Goal: Information Seeking & Learning: Learn about a topic

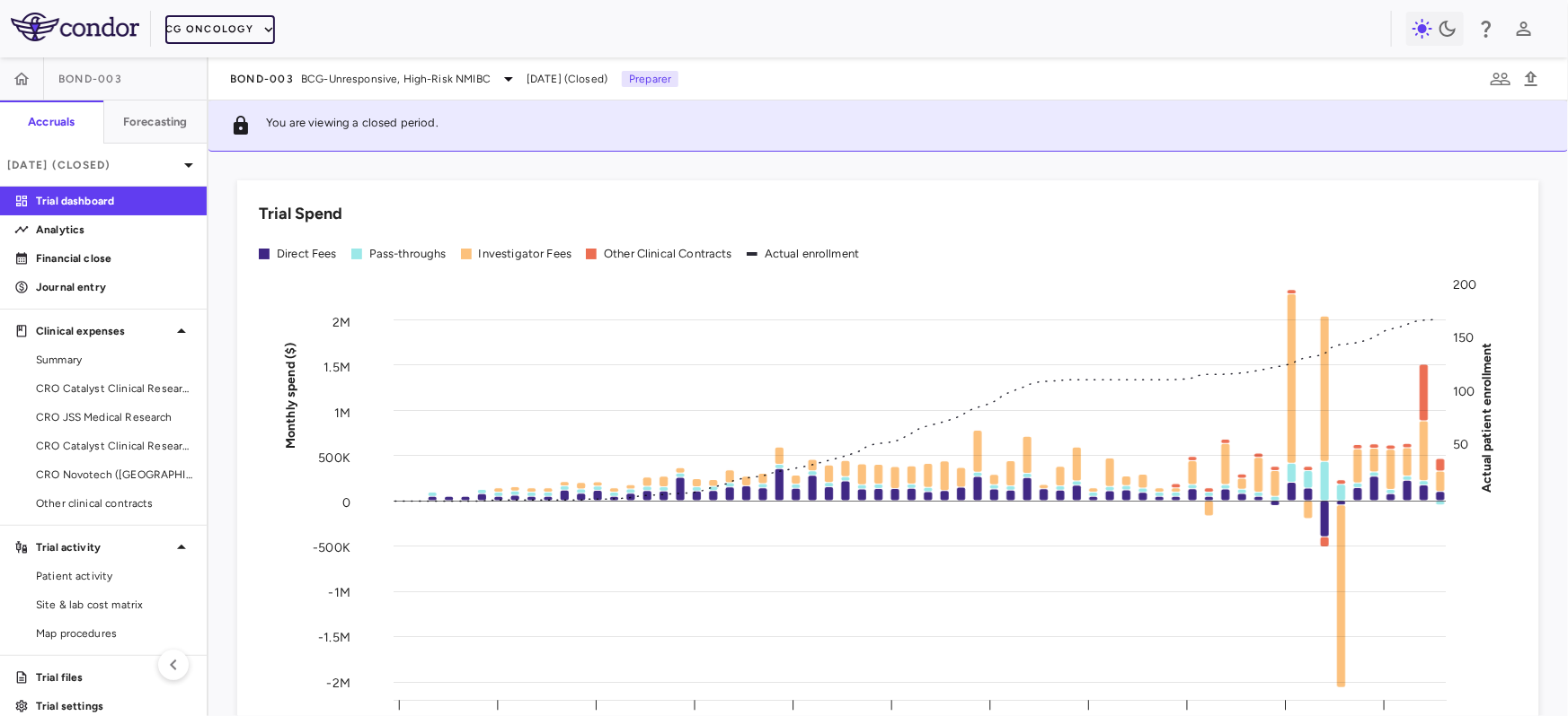
click at [200, 26] on button "CG Oncology" at bounding box center [220, 29] width 110 height 29
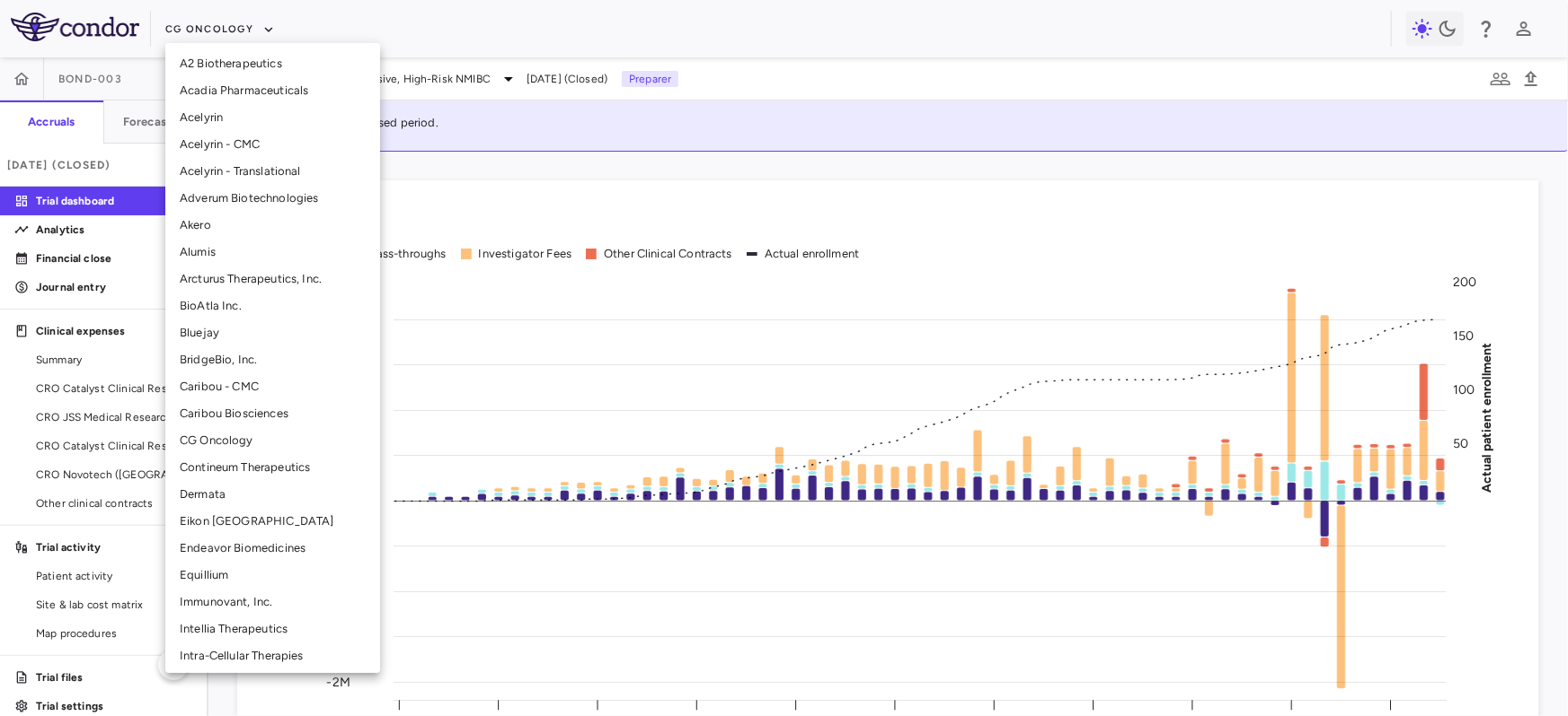
click at [328, 21] on div at bounding box center [784, 358] width 1568 height 716
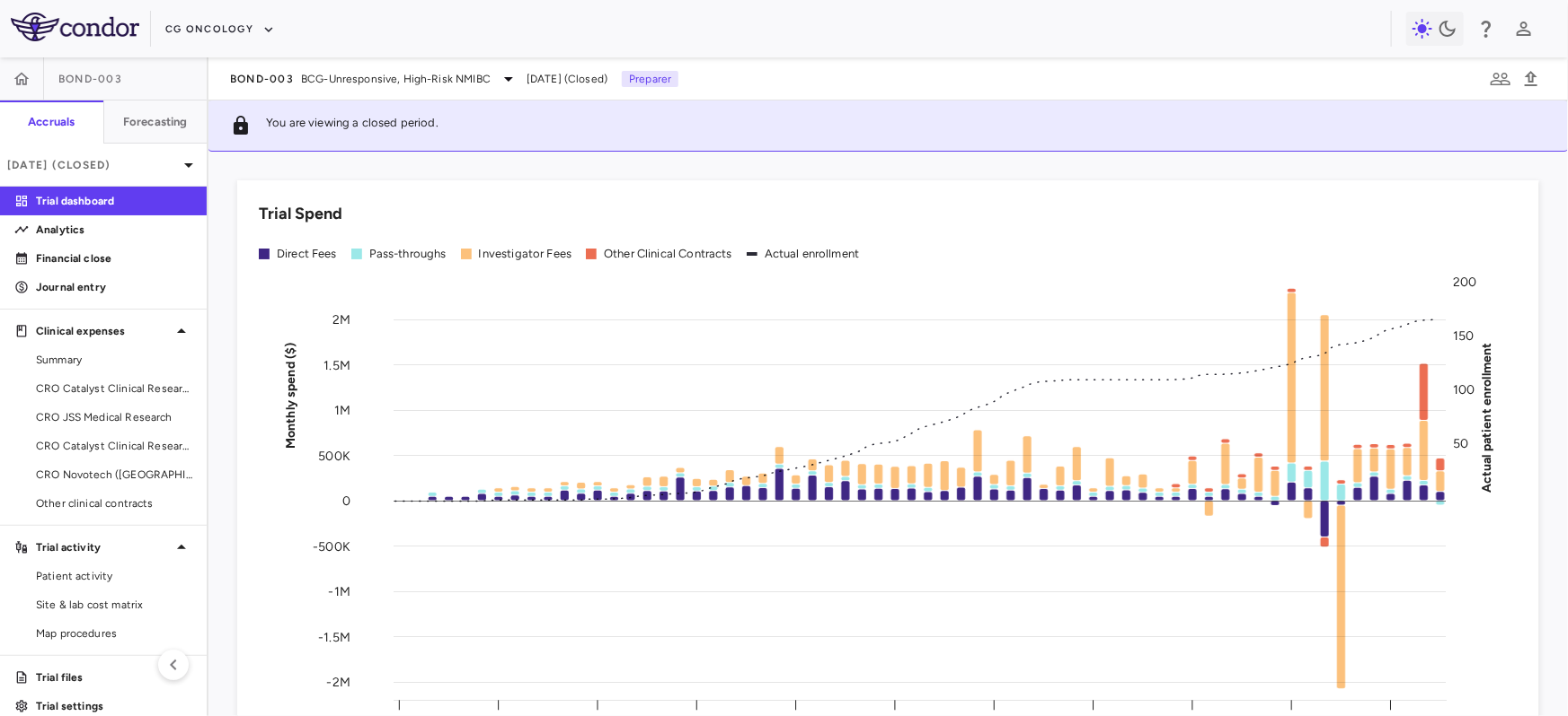
click at [328, 93] on div "A2 Biotherapeutics Acadia Pharmaceuticals Acelyrin Acelyrin - CMC Acelyrin - Tr…" at bounding box center [784, 358] width 1568 height 716
click at [320, 87] on div "BOND-003 BCG-Unresponsive, High-Risk NMIBC" at bounding box center [375, 78] width 289 height 21
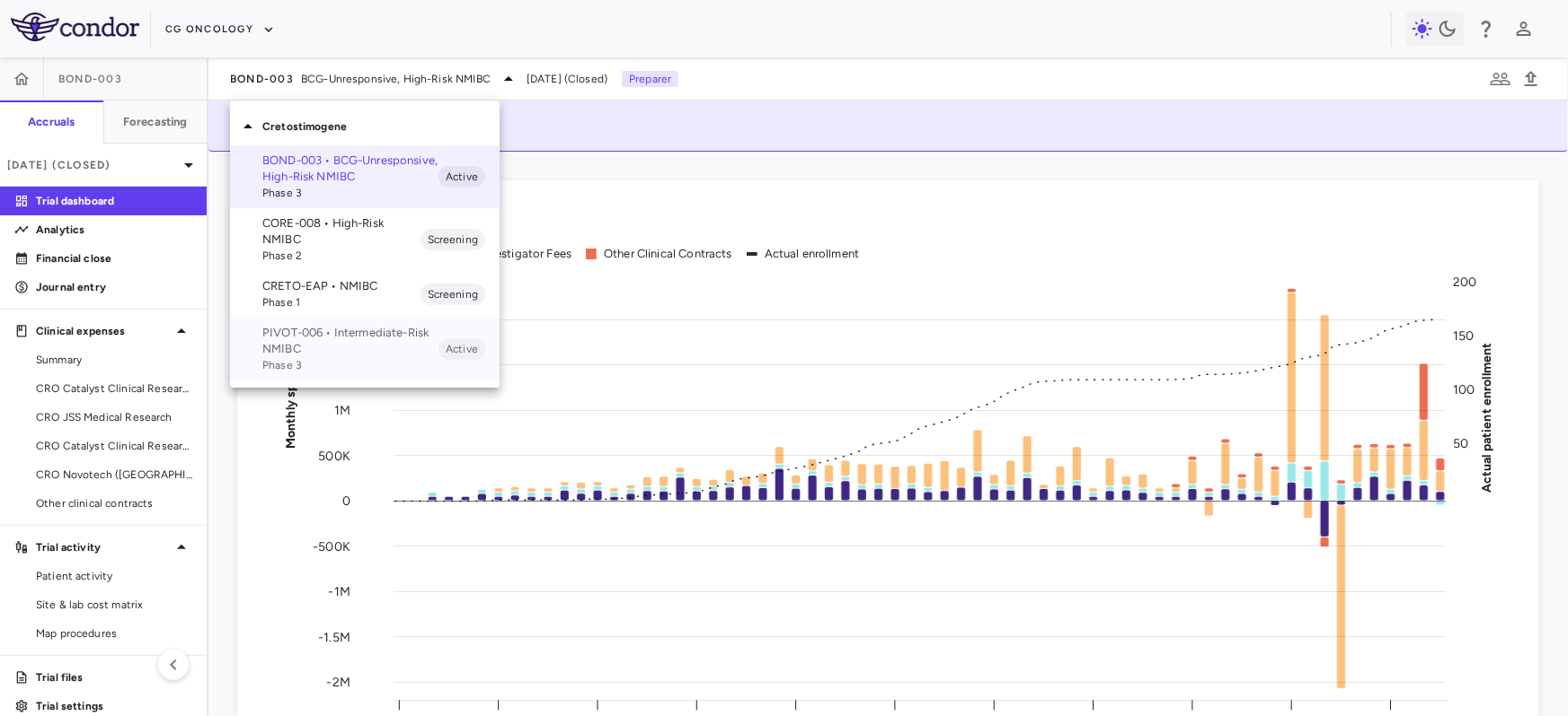
click at [302, 333] on p "PIVOT-006 • Intermediate-Risk NMIBC" at bounding box center [350, 341] width 176 height 33
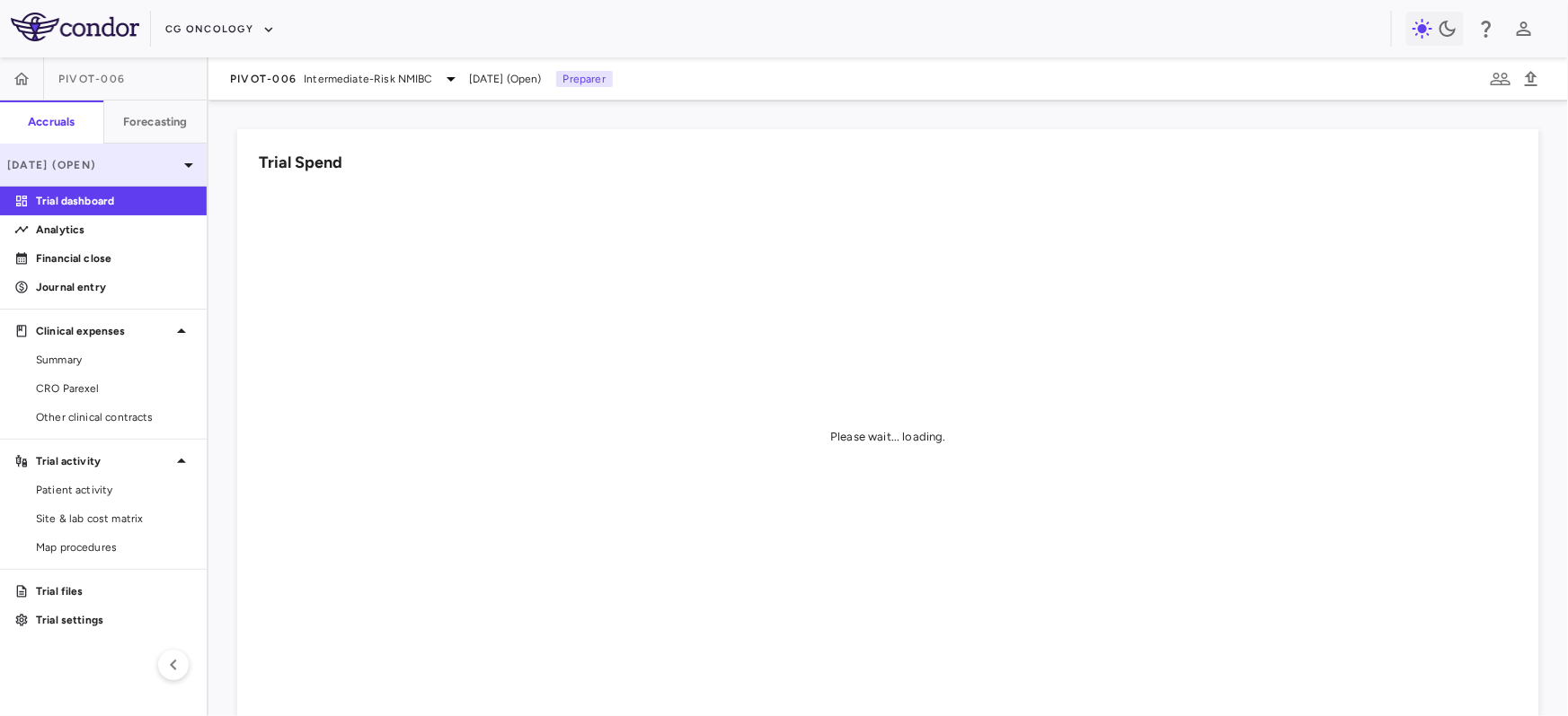
click at [130, 169] on p "[DATE] (Open)" at bounding box center [92, 165] width 170 height 16
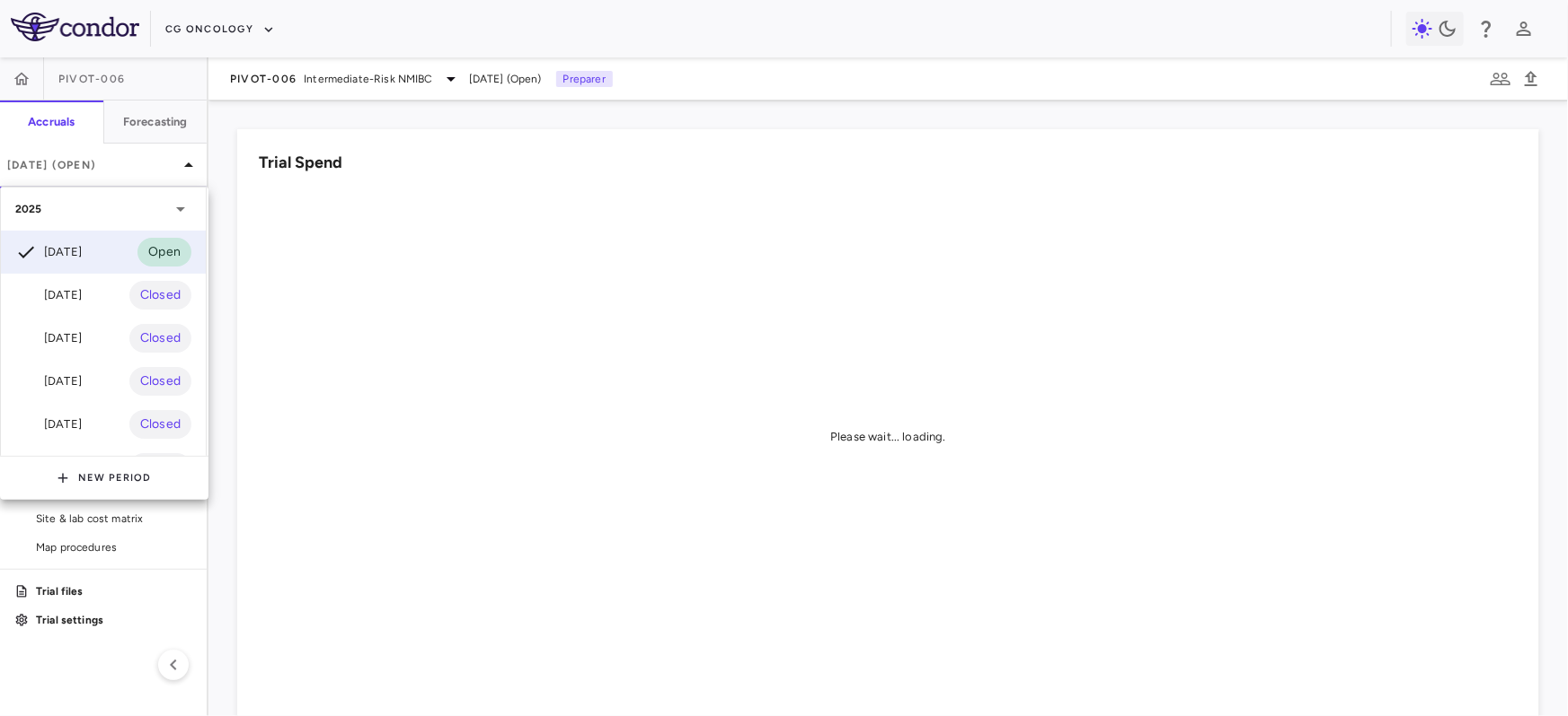
click at [130, 169] on div at bounding box center [784, 358] width 1568 height 716
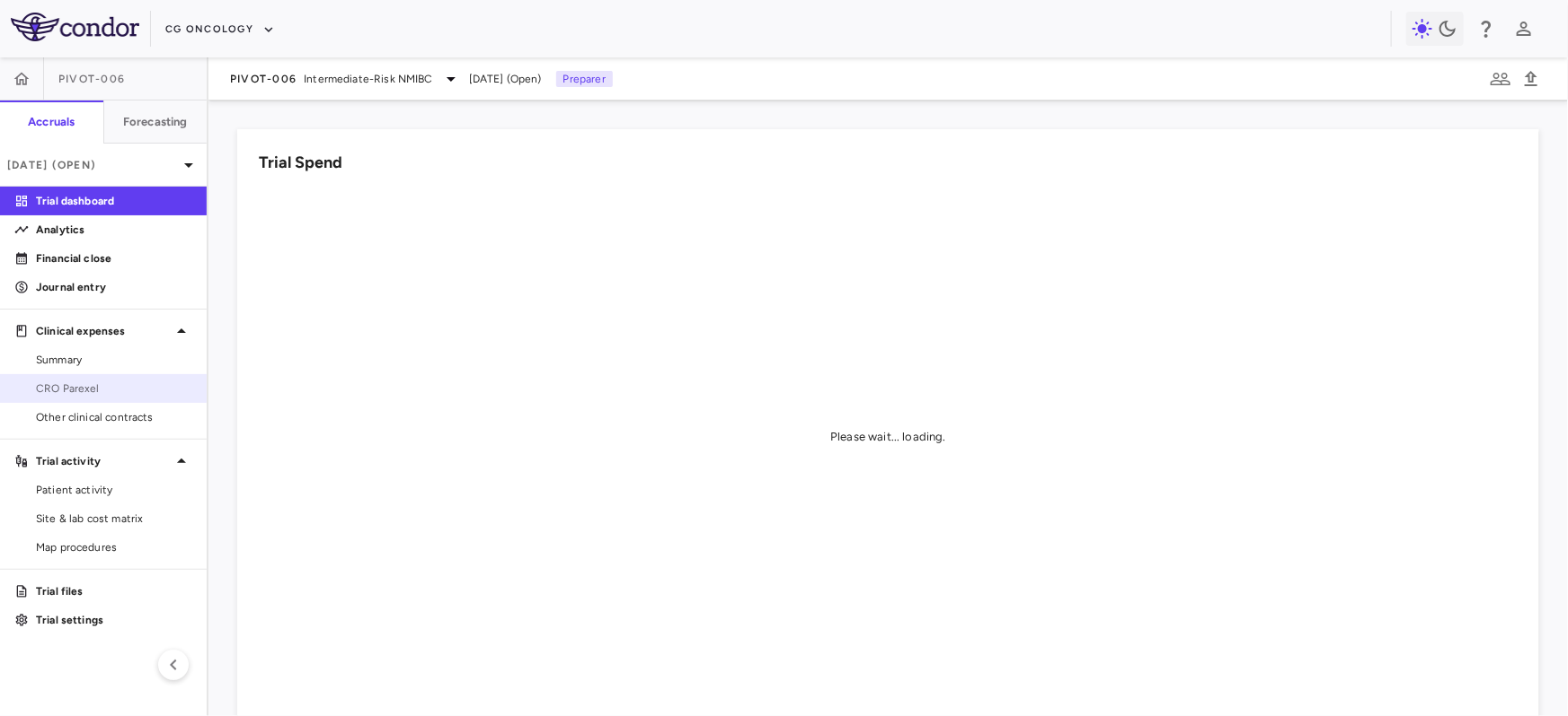
click at [117, 379] on link "CRO Parexel" at bounding box center [103, 388] width 207 height 27
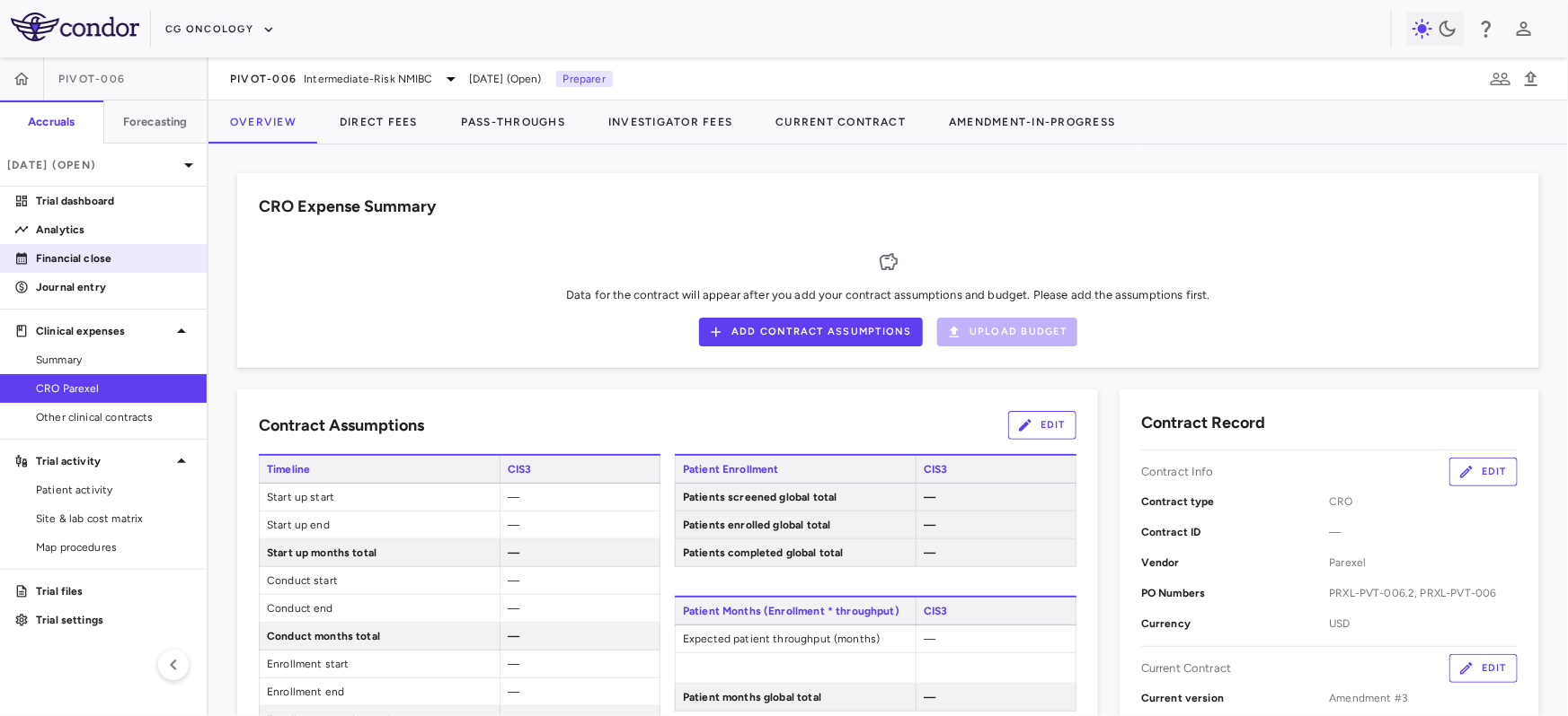
click at [134, 260] on p "Financial close" at bounding box center [115, 258] width 157 height 16
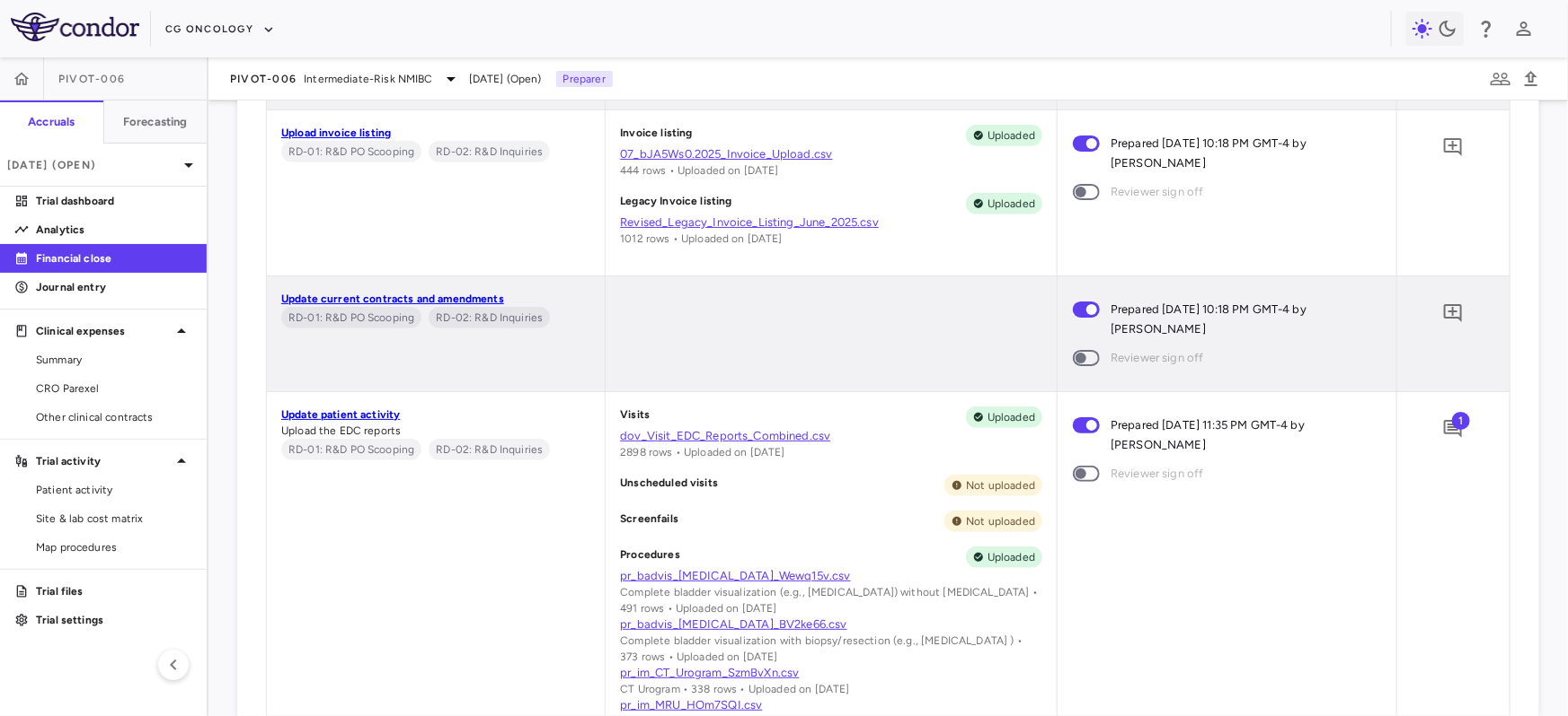
scroll to position [638, 0]
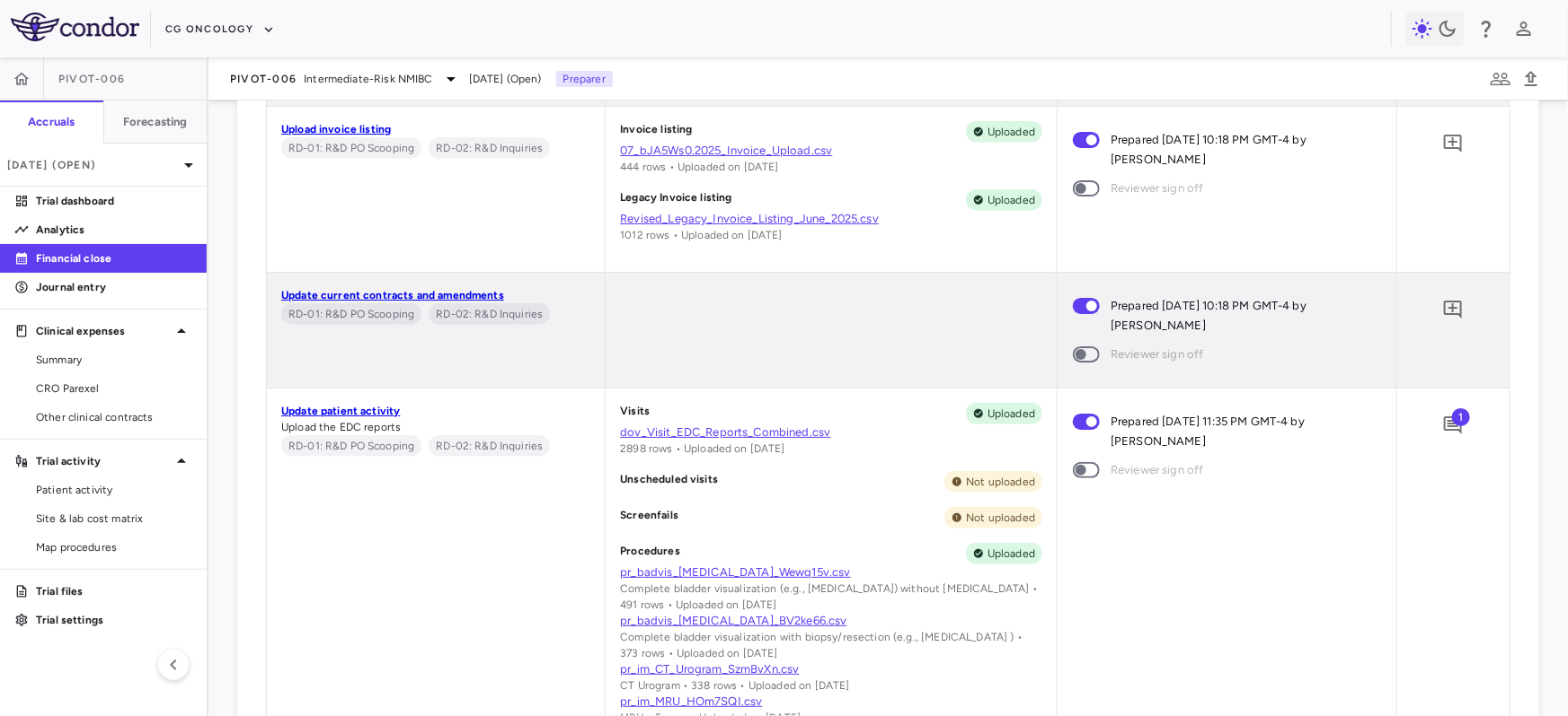
click at [1462, 420] on span "1" at bounding box center [1460, 417] width 18 height 18
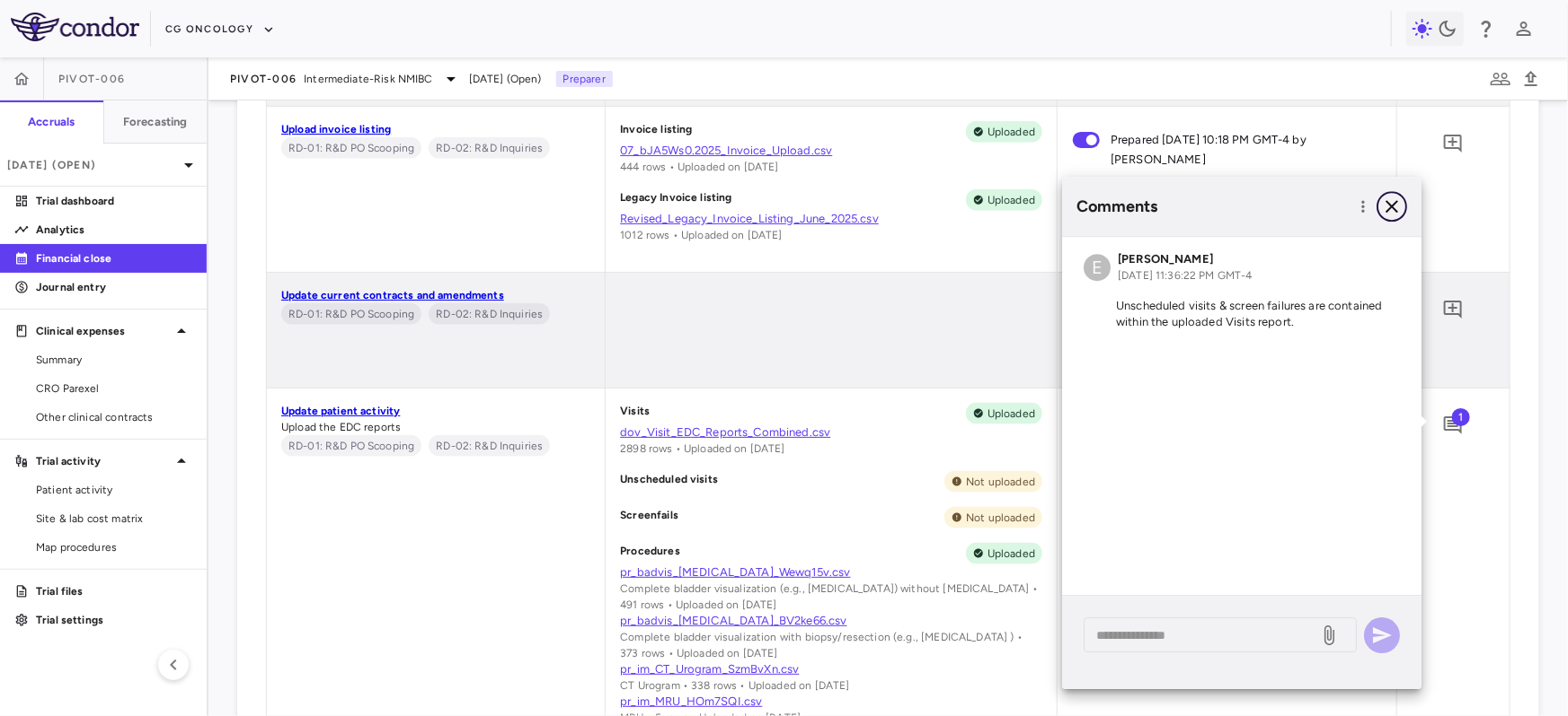
click at [1393, 208] on icon "button" at bounding box center [1391, 206] width 12 height 12
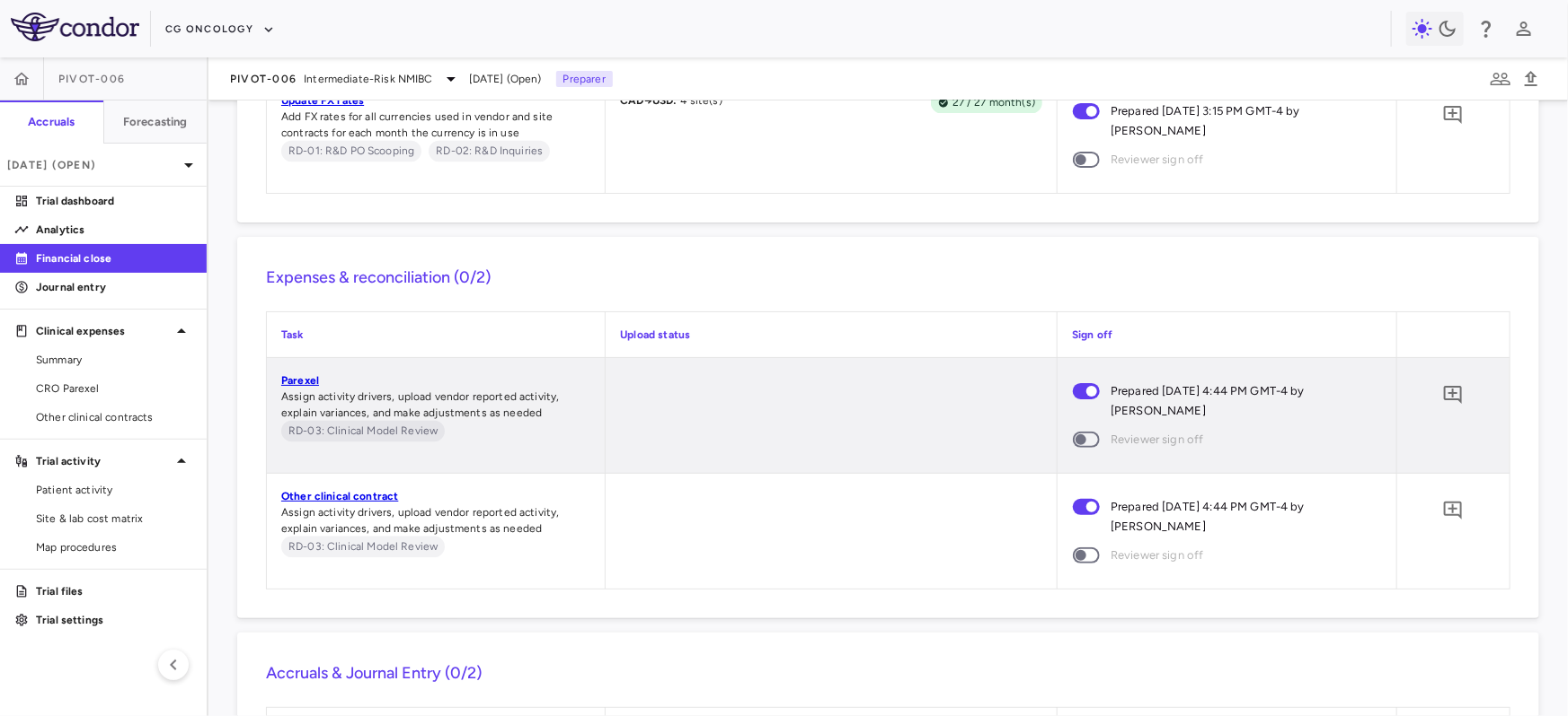
scroll to position [1841, 0]
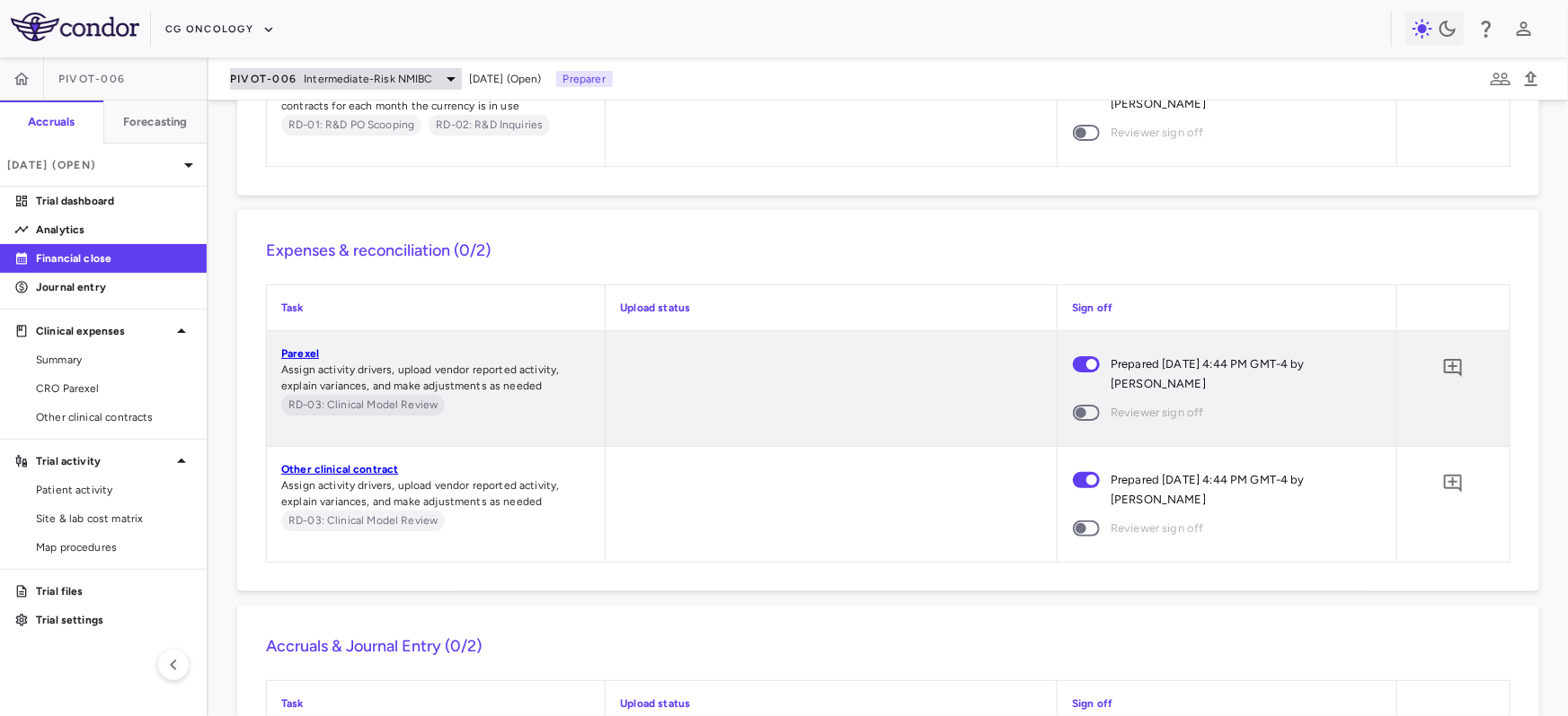
click at [374, 78] on span "Intermediate-Risk NMIBC" at bounding box center [368, 78] width 129 height 16
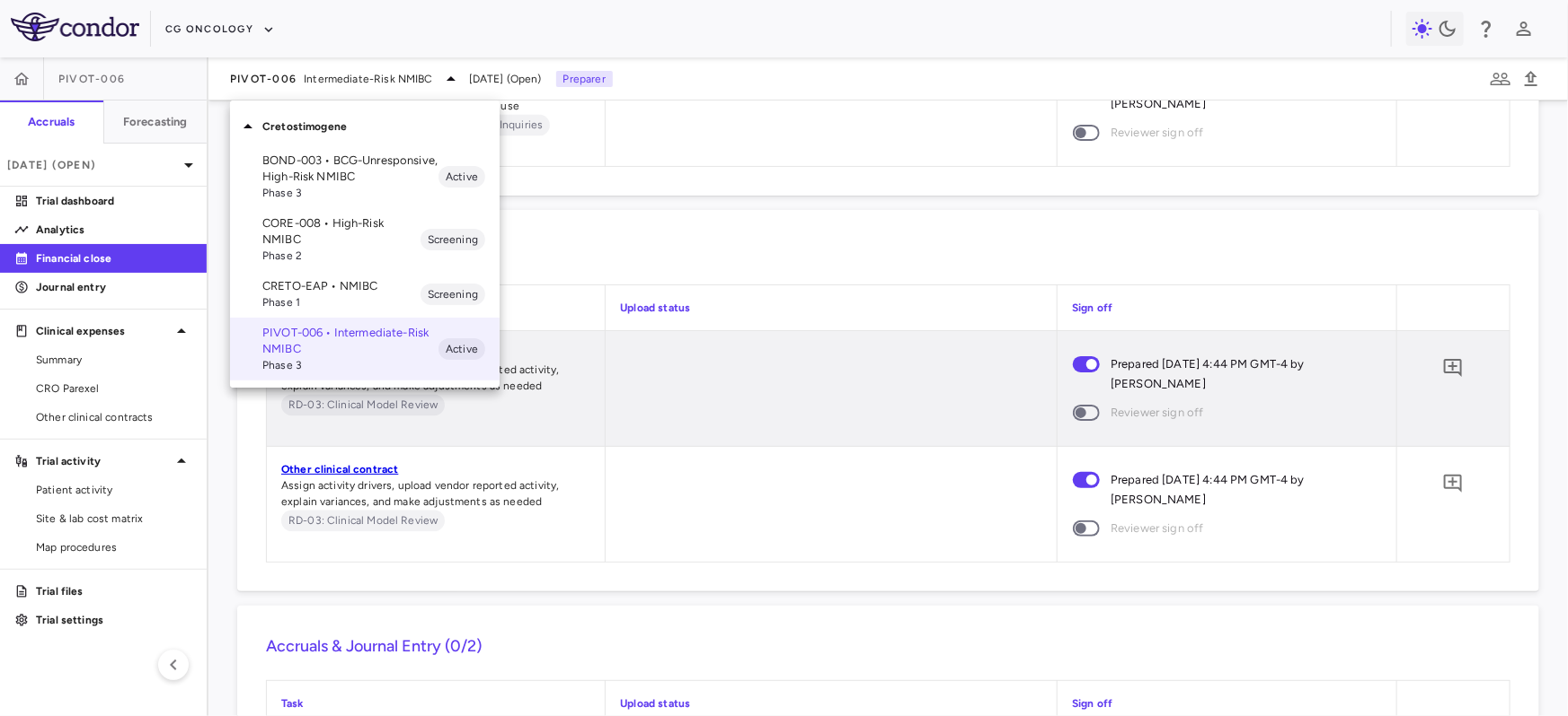
click at [327, 296] on span "Phase 1" at bounding box center [342, 302] width 158 height 16
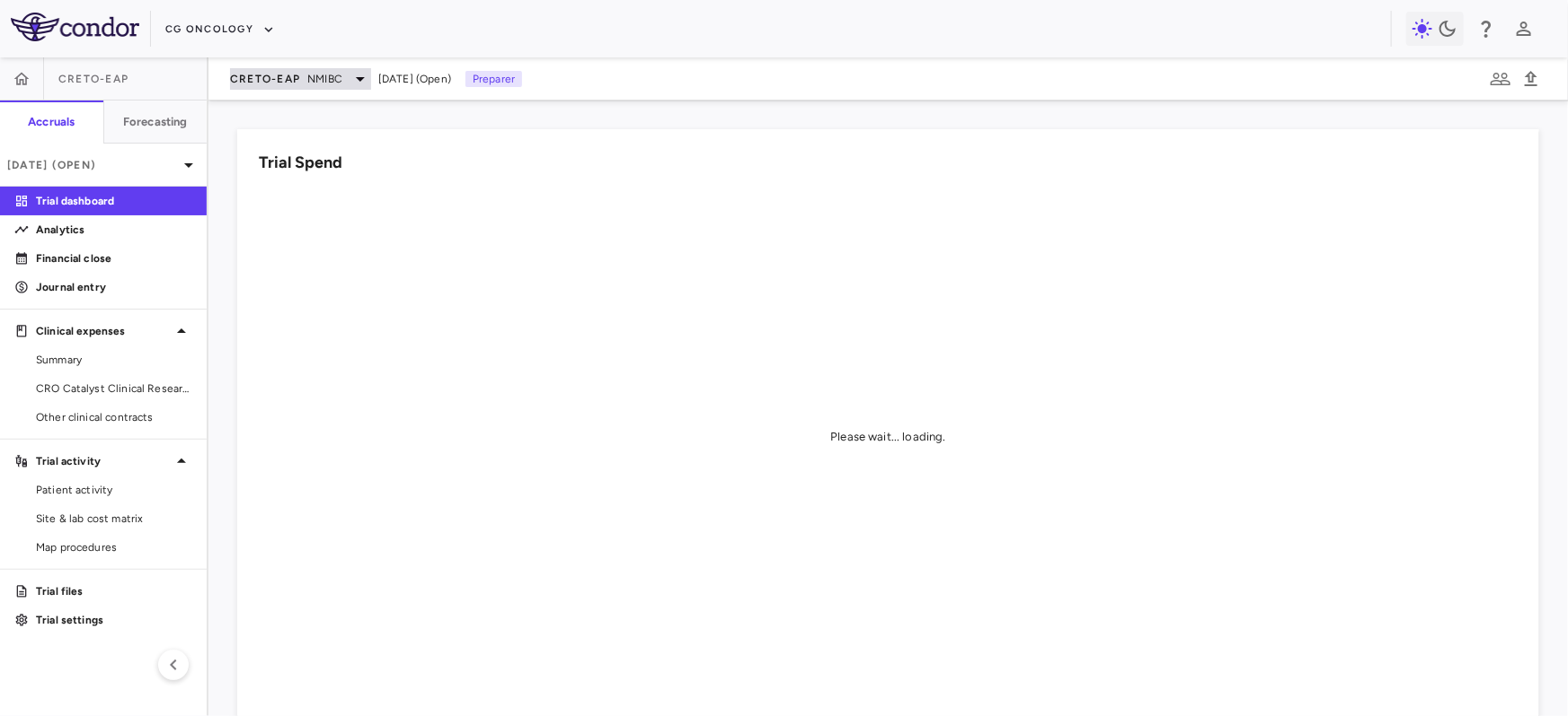
click at [328, 80] on span "NMIBC" at bounding box center [325, 78] width 35 height 16
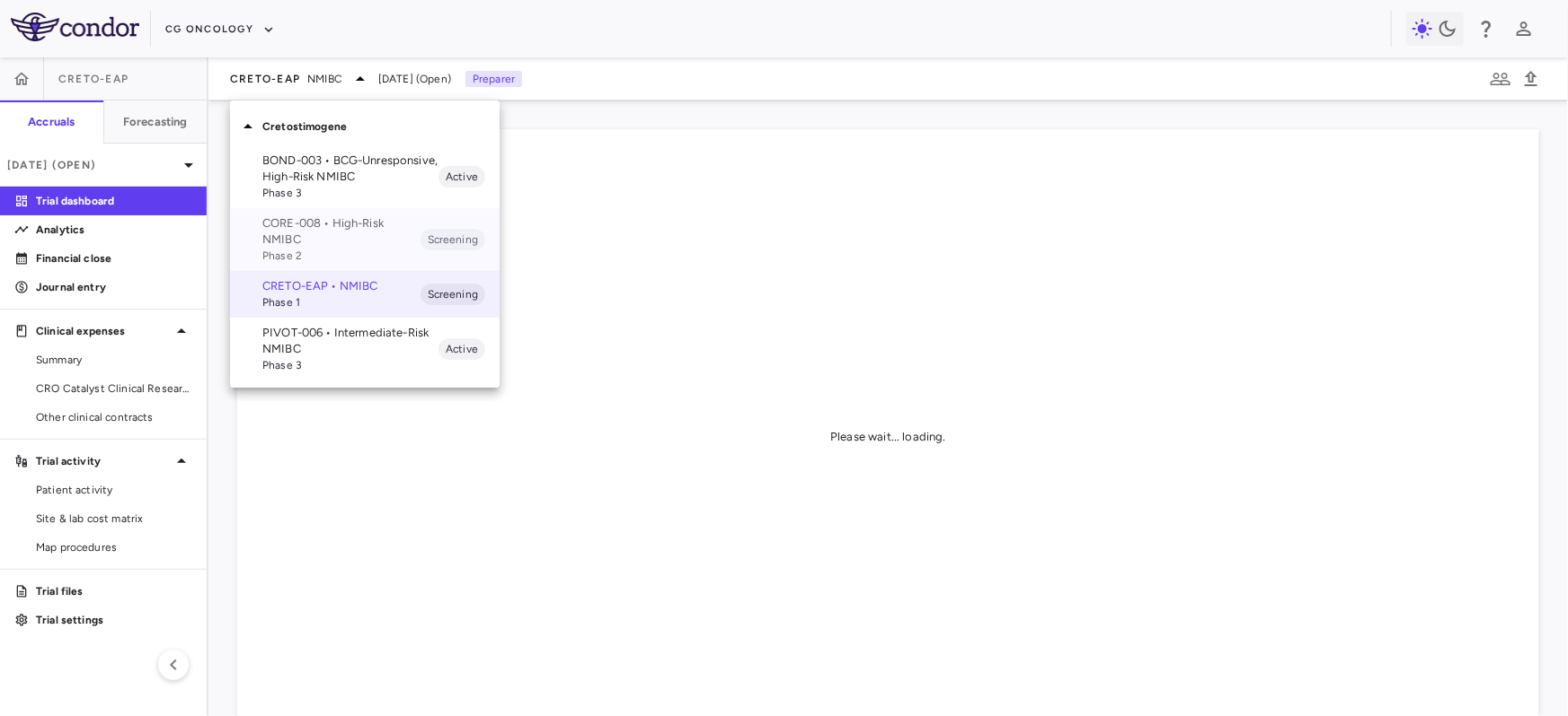
click at [305, 238] on p "CORE-008 • High-Risk NMIBC" at bounding box center [342, 231] width 158 height 33
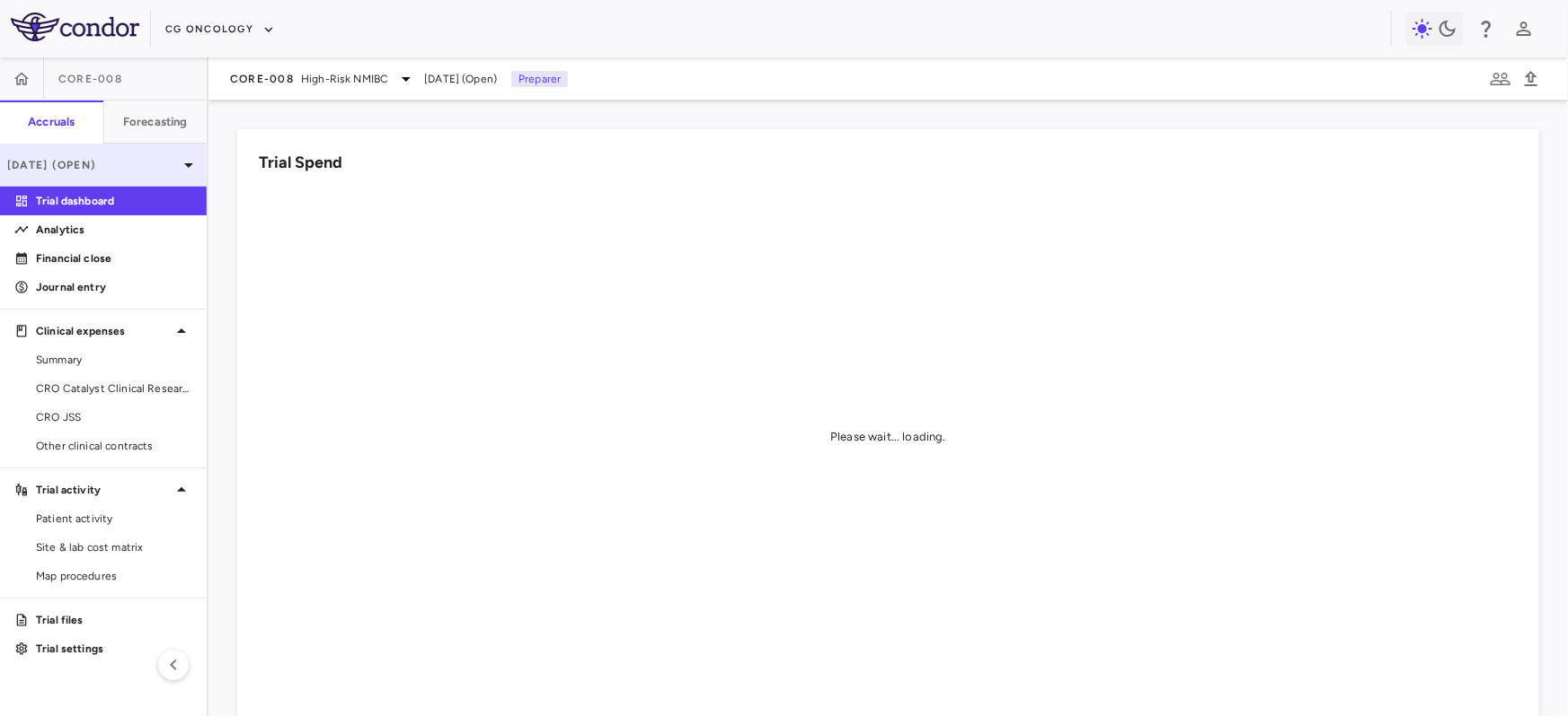
click at [93, 176] on div "[DATE] (Open)" at bounding box center [103, 165] width 207 height 43
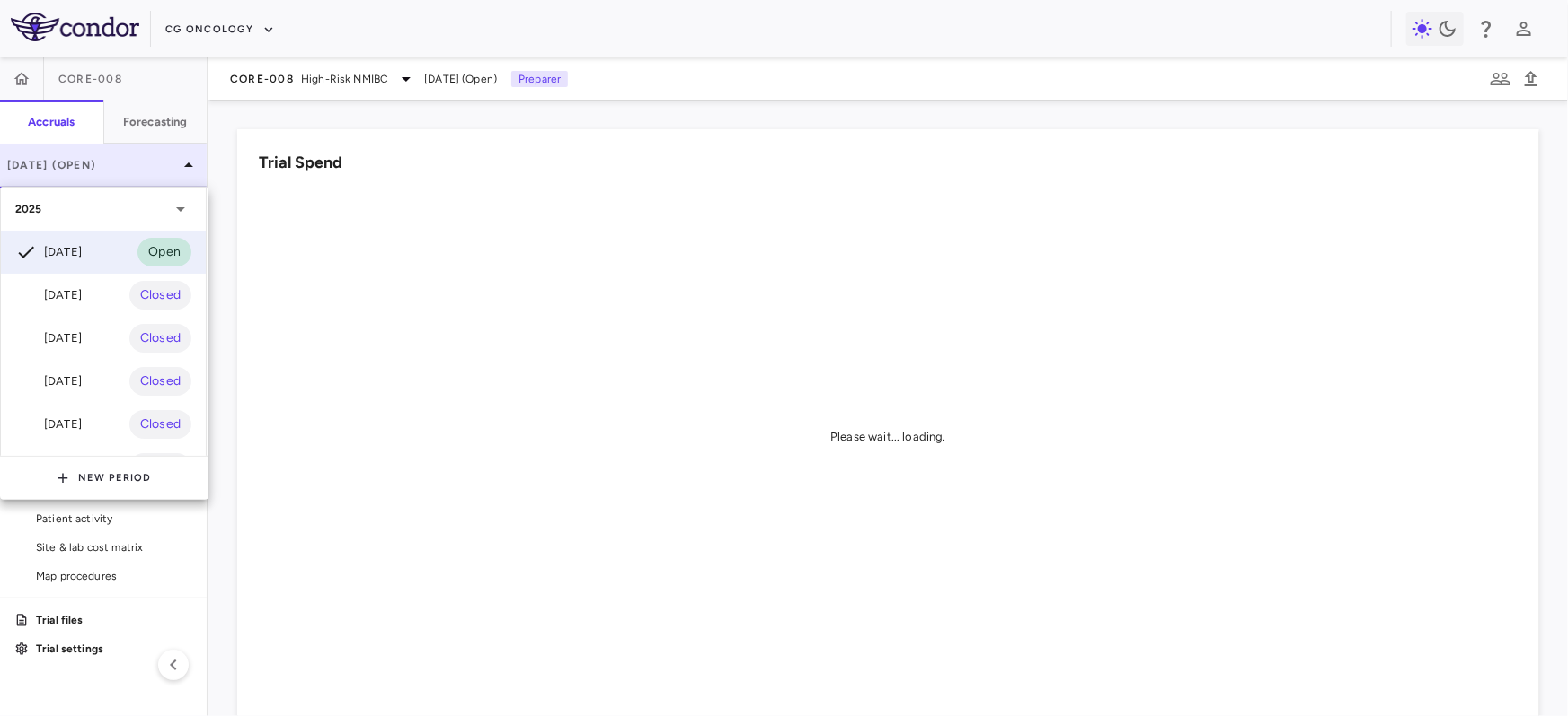
click at [93, 176] on div at bounding box center [784, 358] width 1568 height 716
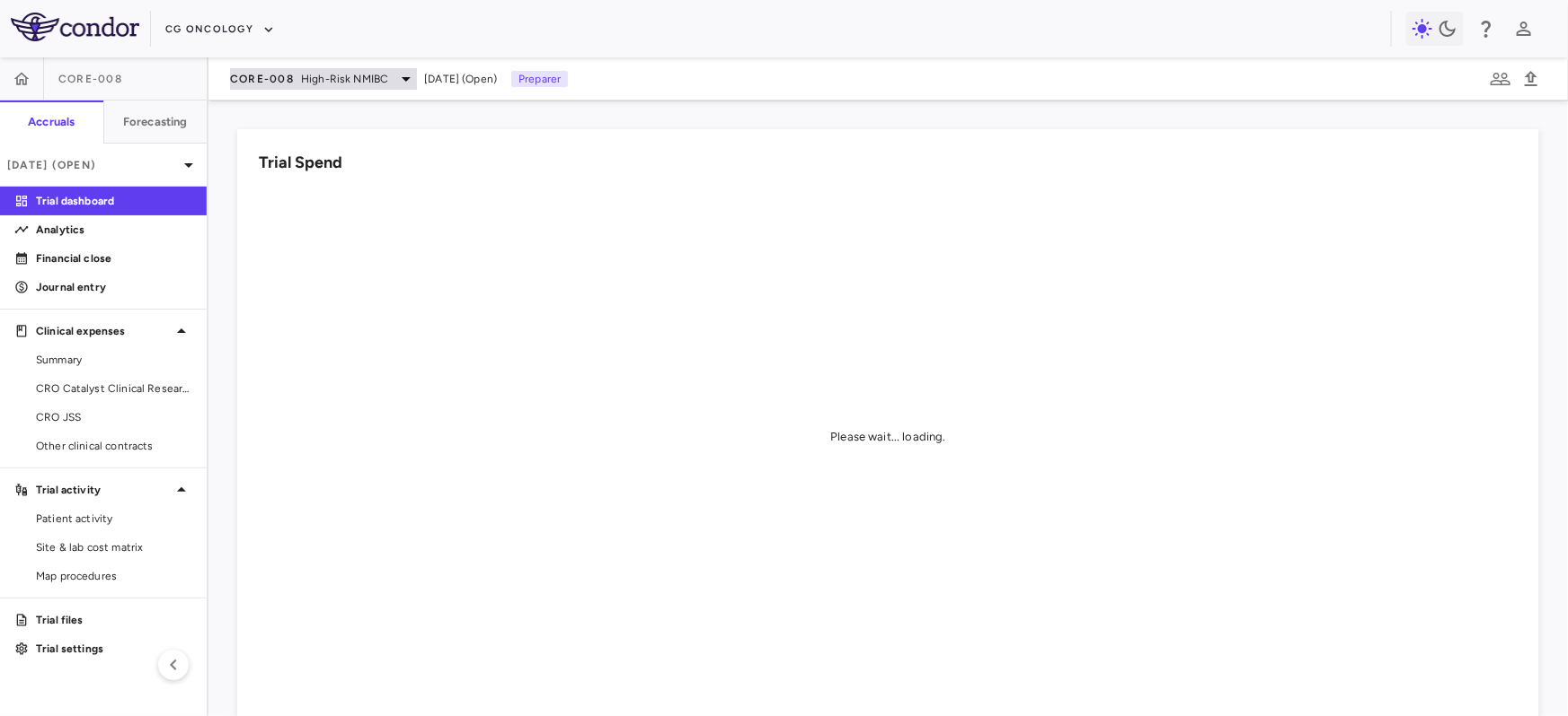
click at [335, 83] on span "High-Risk NMIBC" at bounding box center [345, 78] width 88 height 16
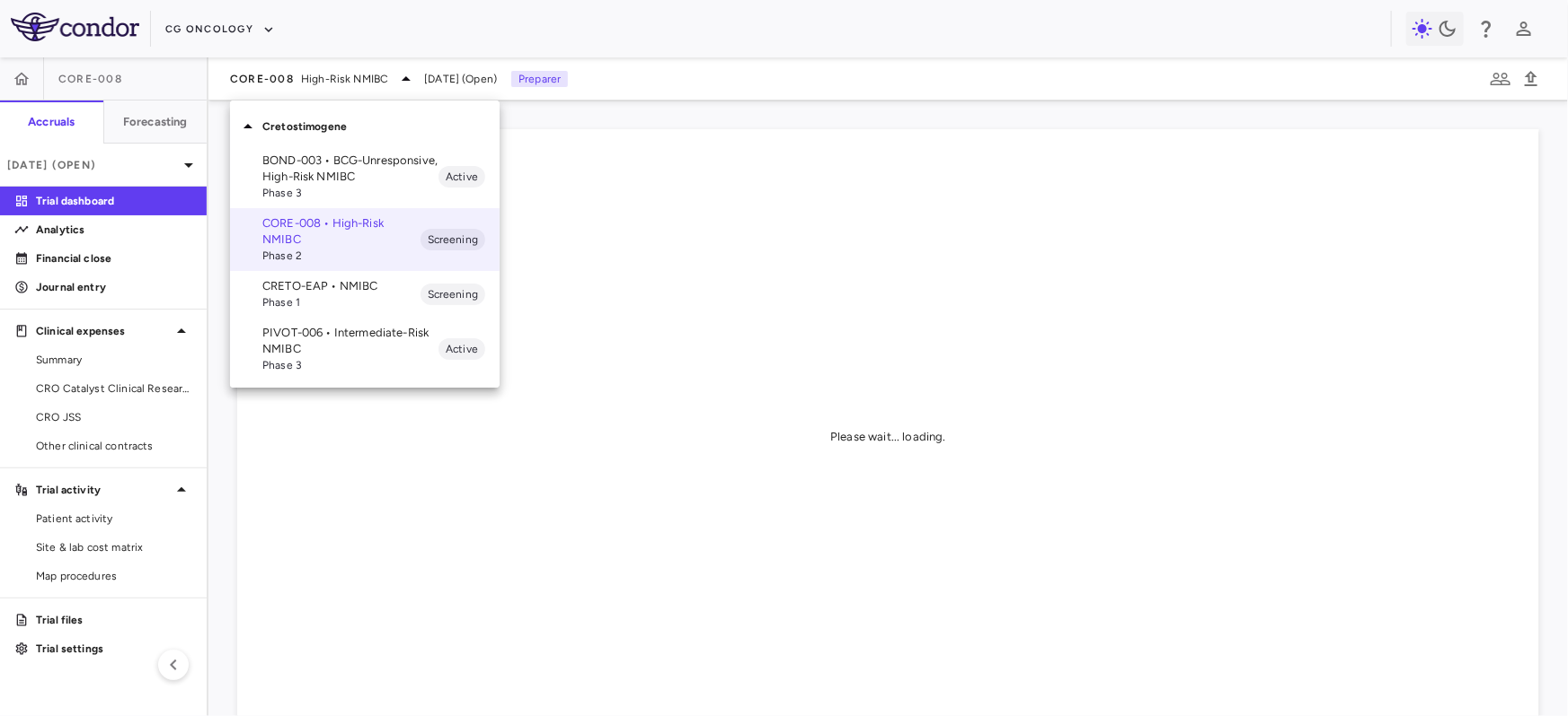
click at [312, 353] on p "PIVOT-006 • Intermediate-Risk NMIBC" at bounding box center [350, 341] width 176 height 33
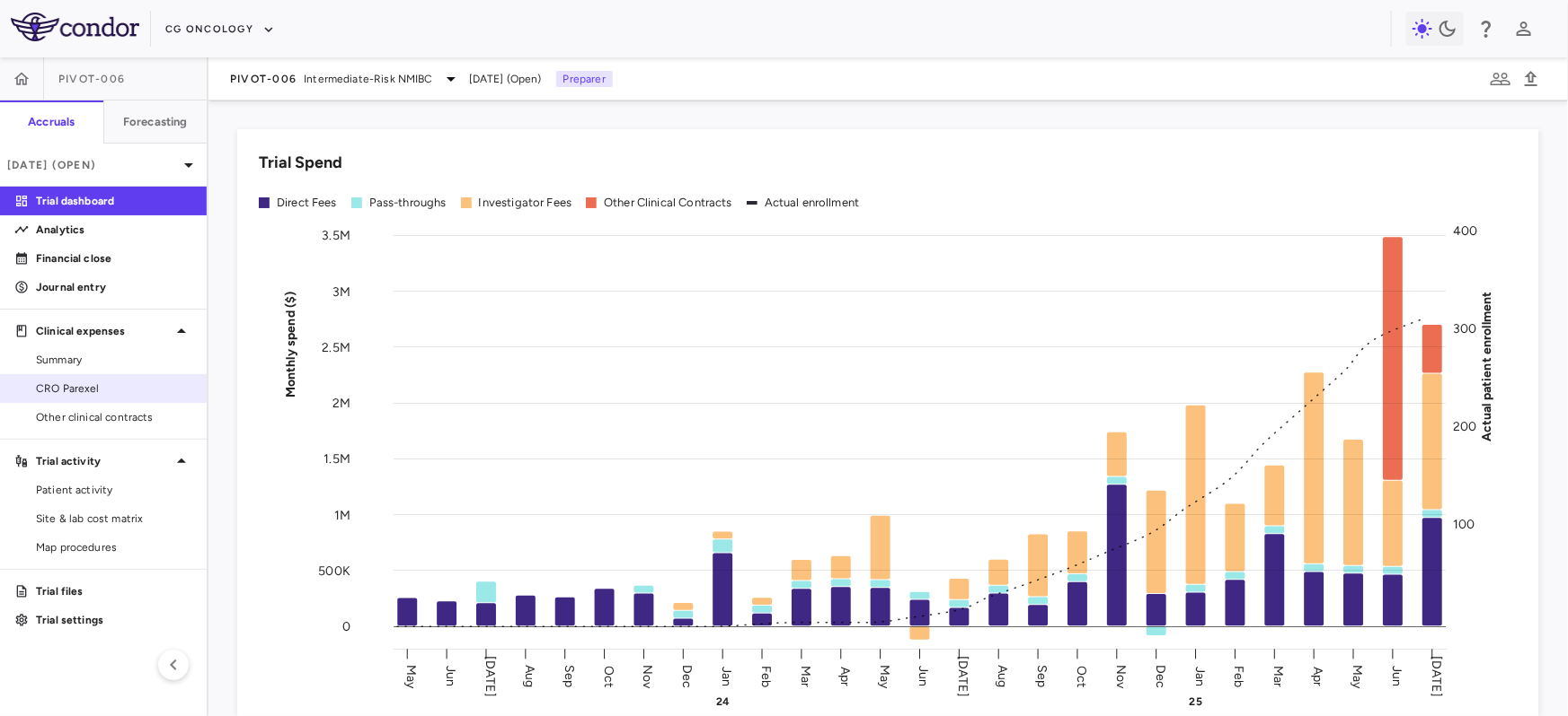
click at [113, 395] on span "CRO Parexel" at bounding box center [115, 388] width 157 height 16
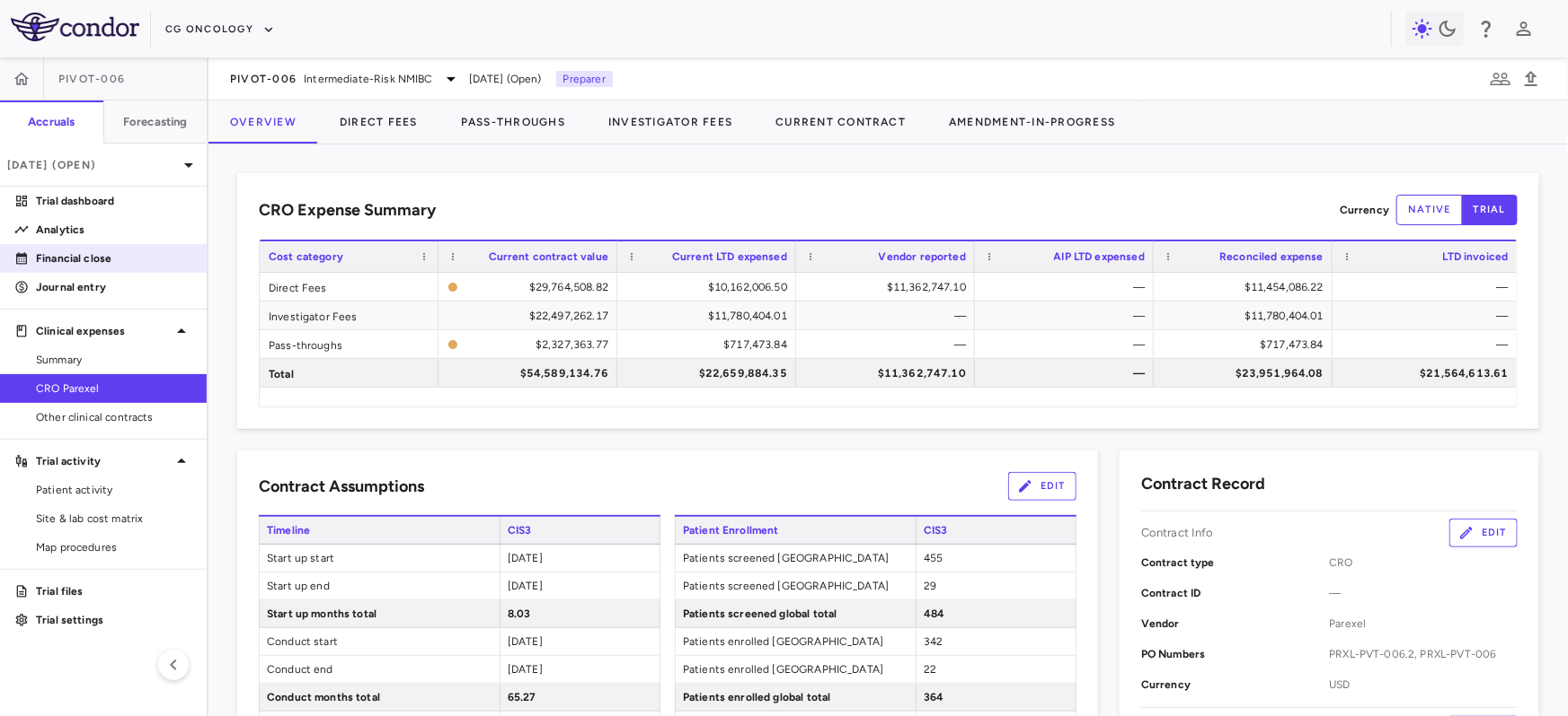
click at [82, 267] on link "Financial close" at bounding box center [103, 258] width 207 height 27
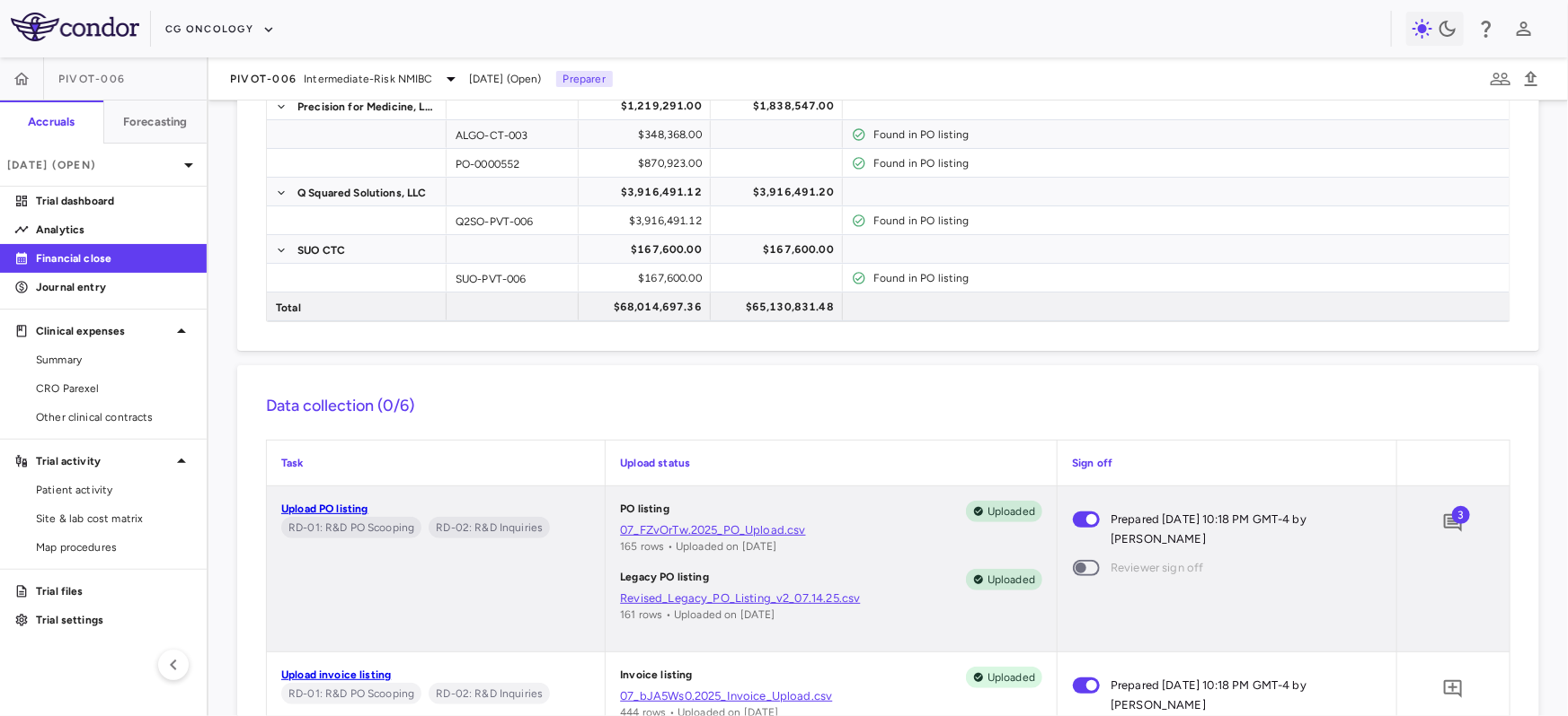
scroll to position [520, 0]
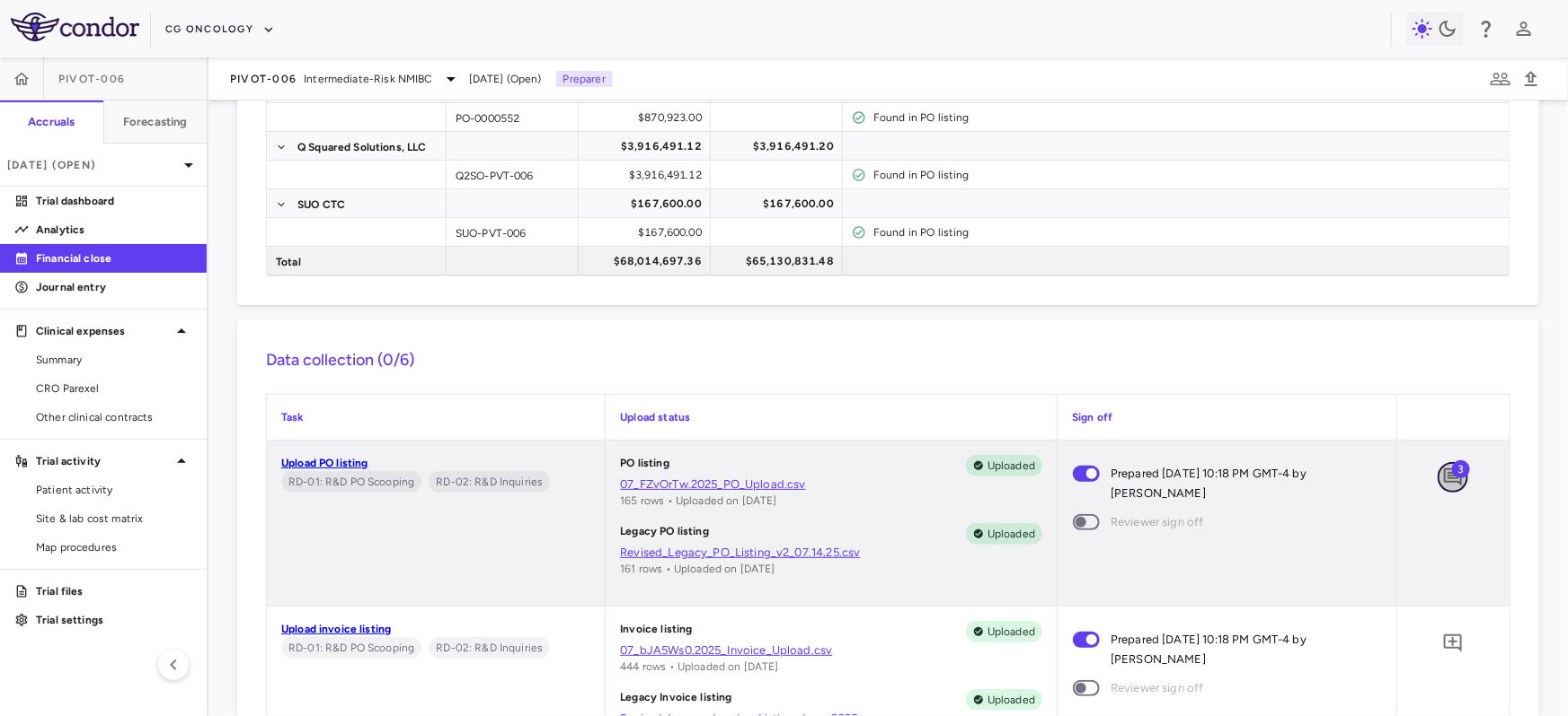
click at [1456, 478] on icon "Add comment" at bounding box center [1452, 477] width 18 height 18
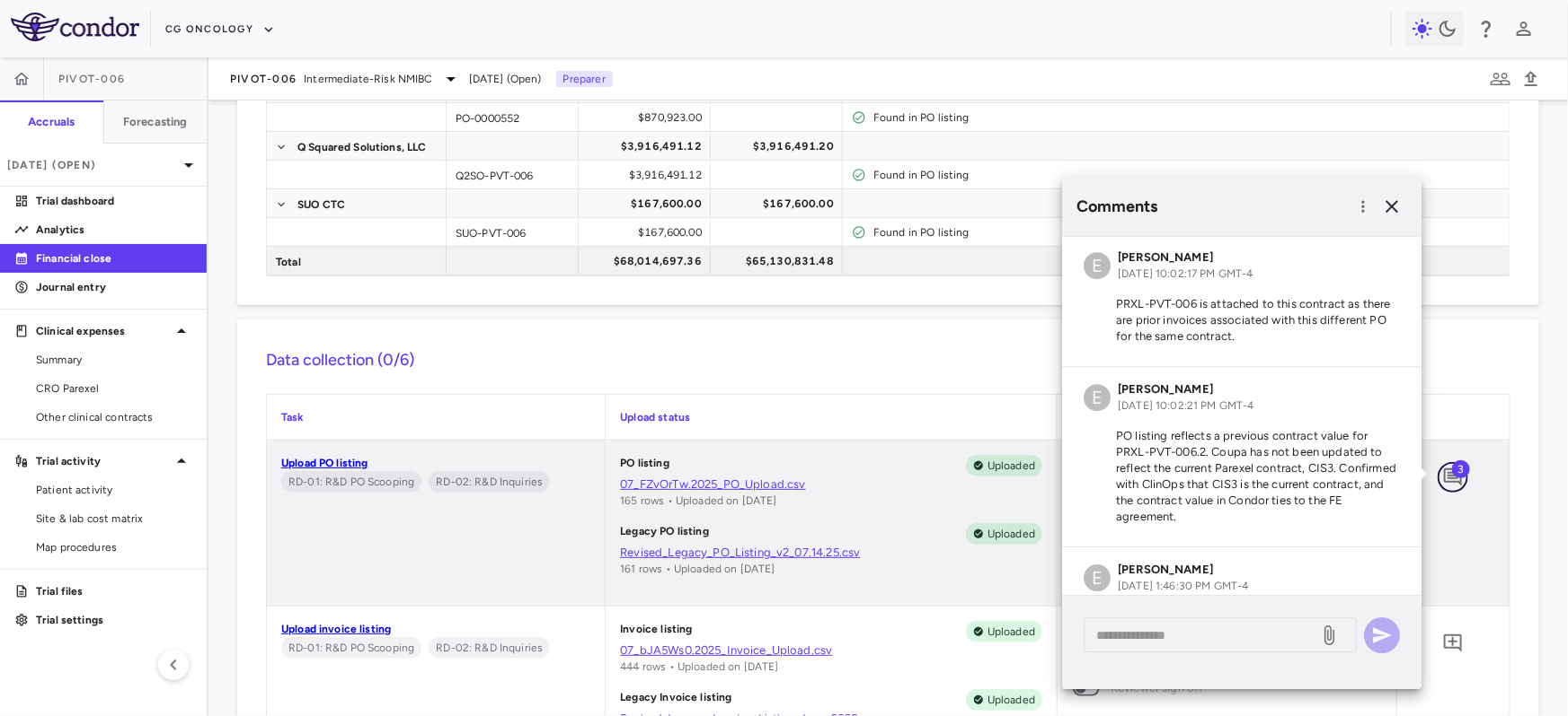
scroll to position [0, 0]
click at [1399, 197] on icon "button" at bounding box center [1391, 206] width 21 height 21
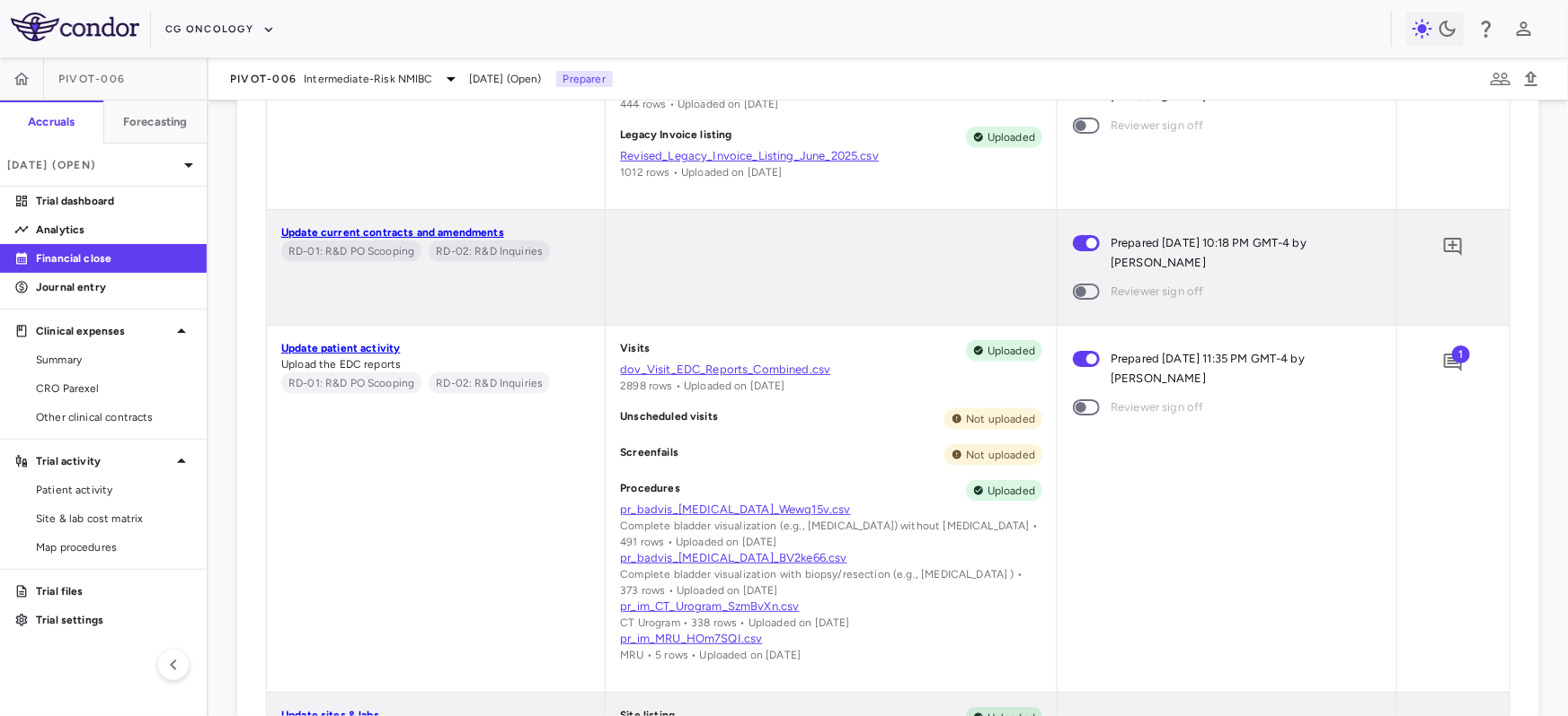
scroll to position [1088, 0]
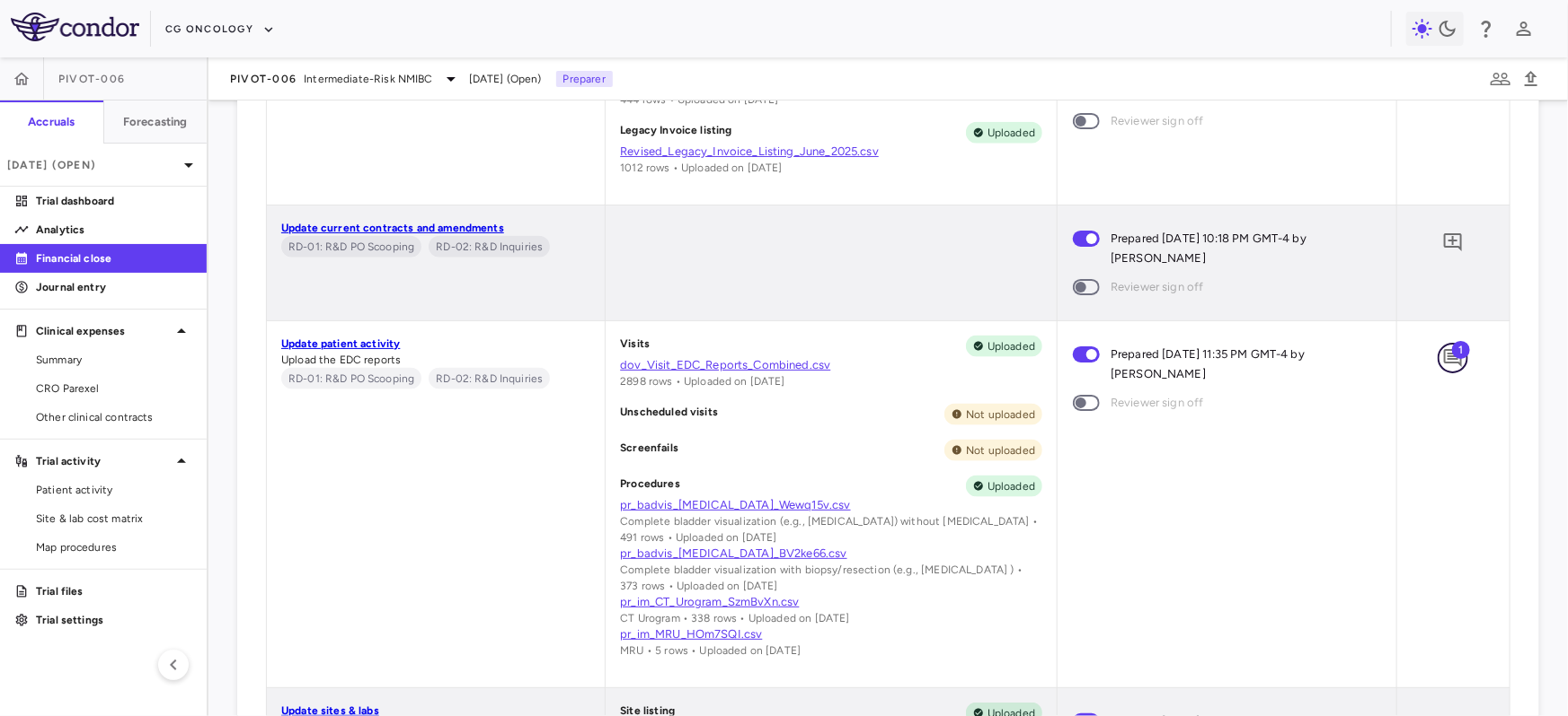
click at [1451, 358] on icon "Add comment" at bounding box center [1452, 358] width 21 height 21
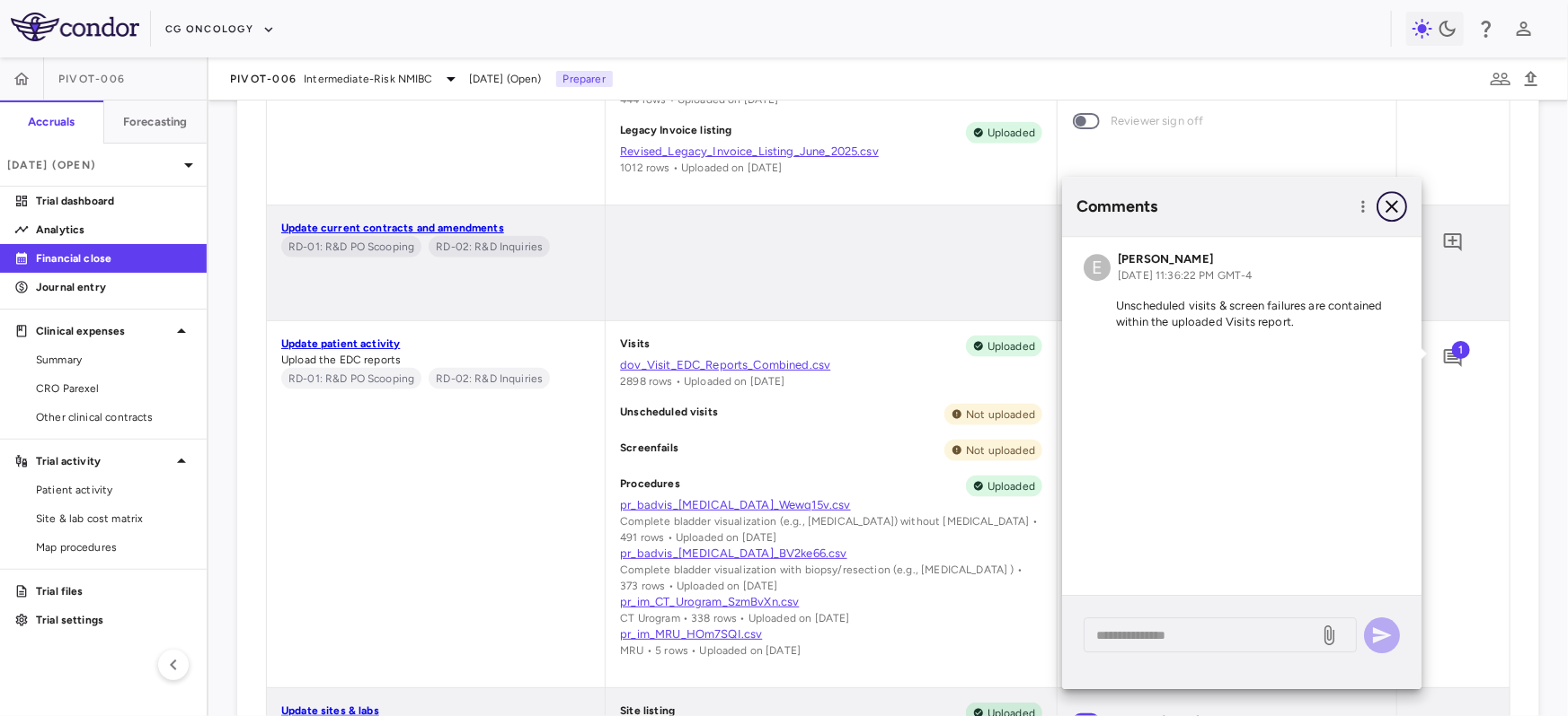
click at [1388, 210] on icon "button" at bounding box center [1391, 206] width 12 height 12
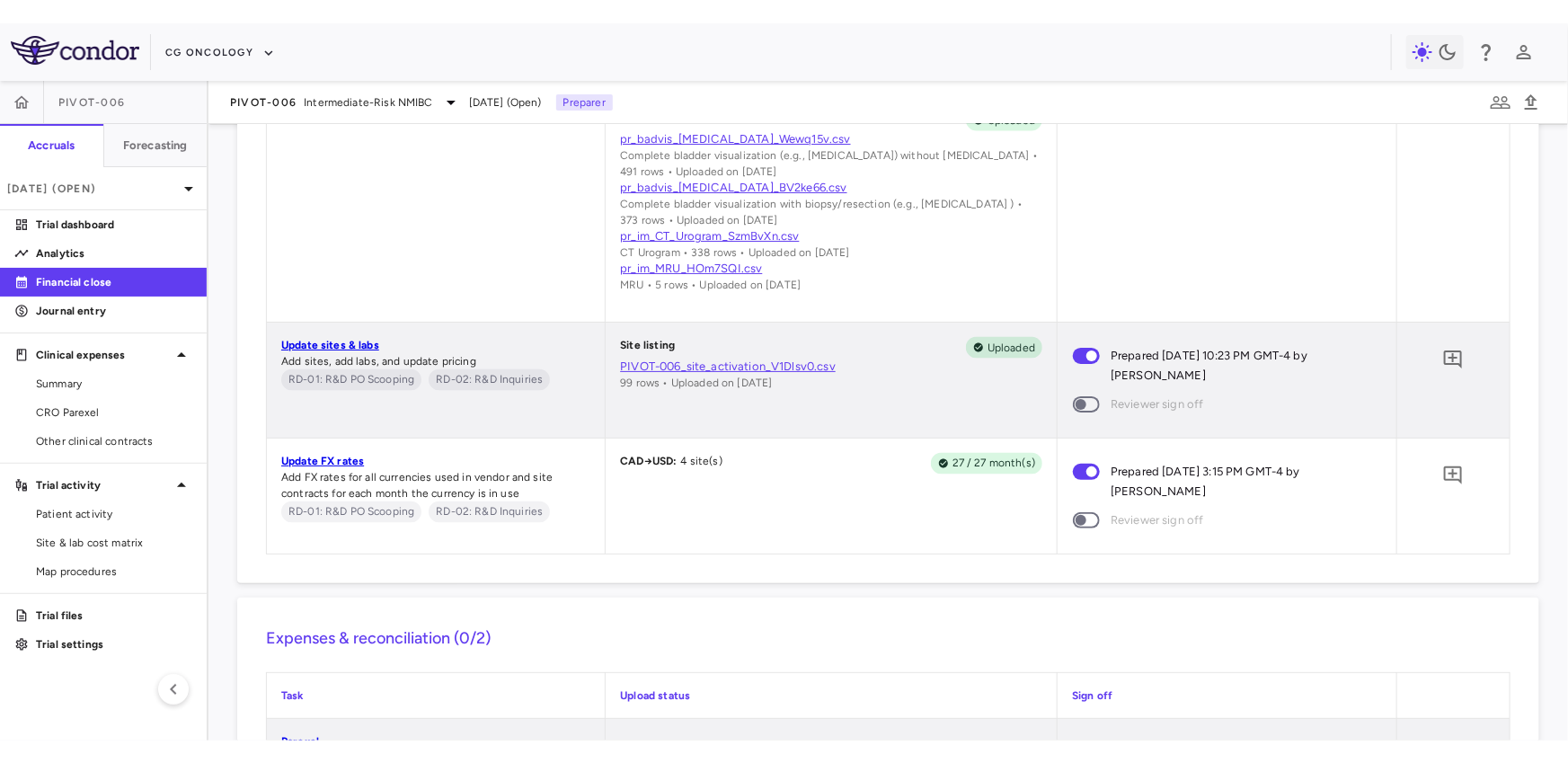
scroll to position [1511, 0]
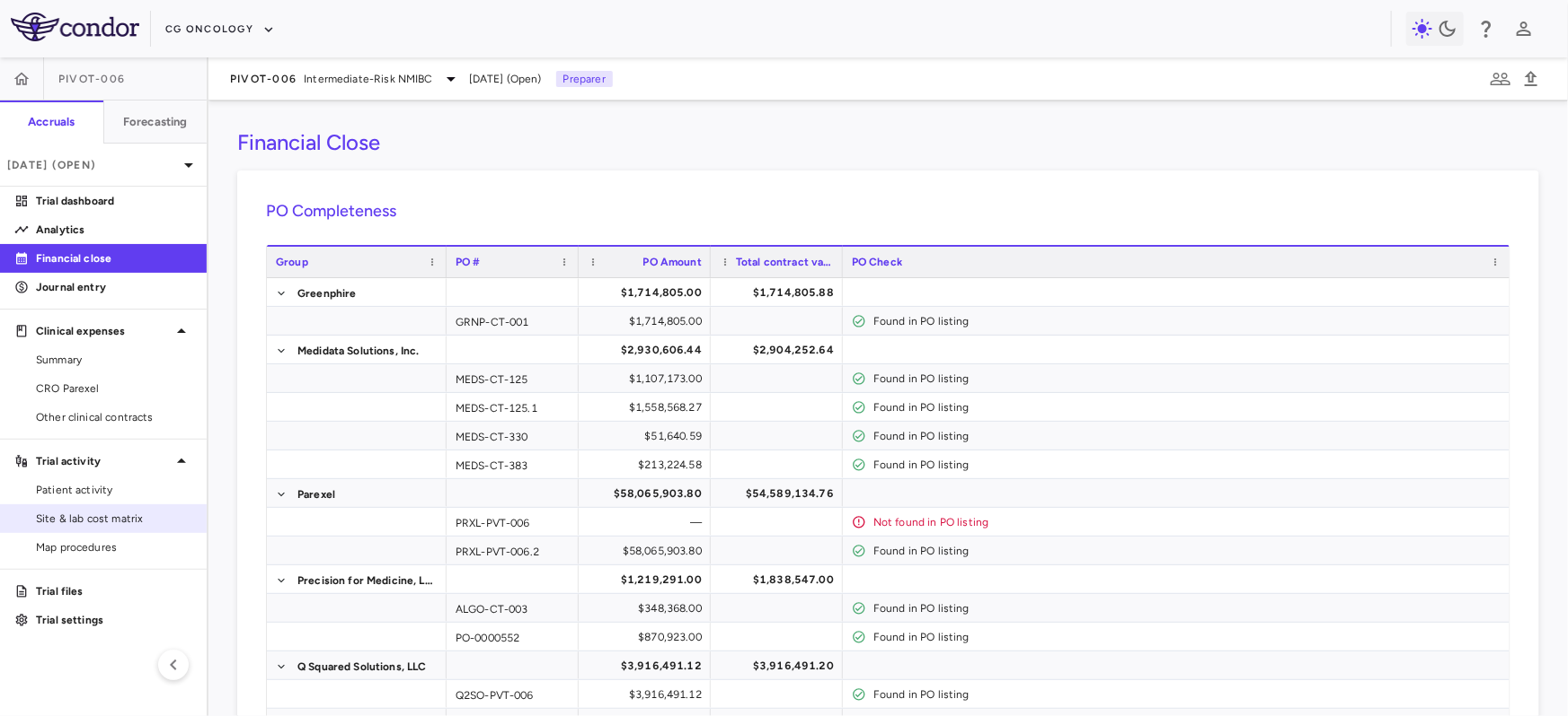
click at [145, 521] on span "Site & lab cost matrix" at bounding box center [115, 519] width 157 height 16
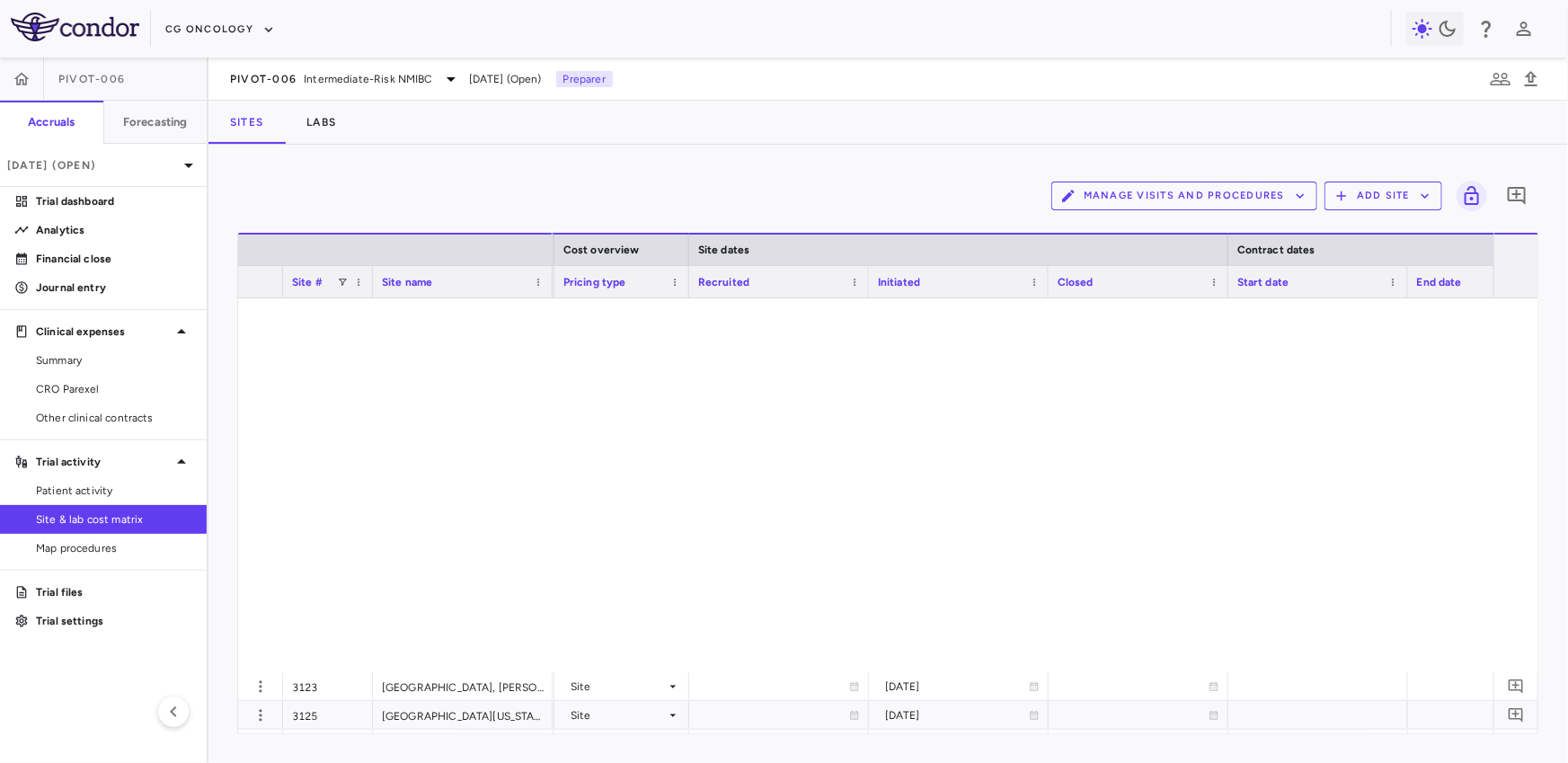
scroll to position [2410, 0]
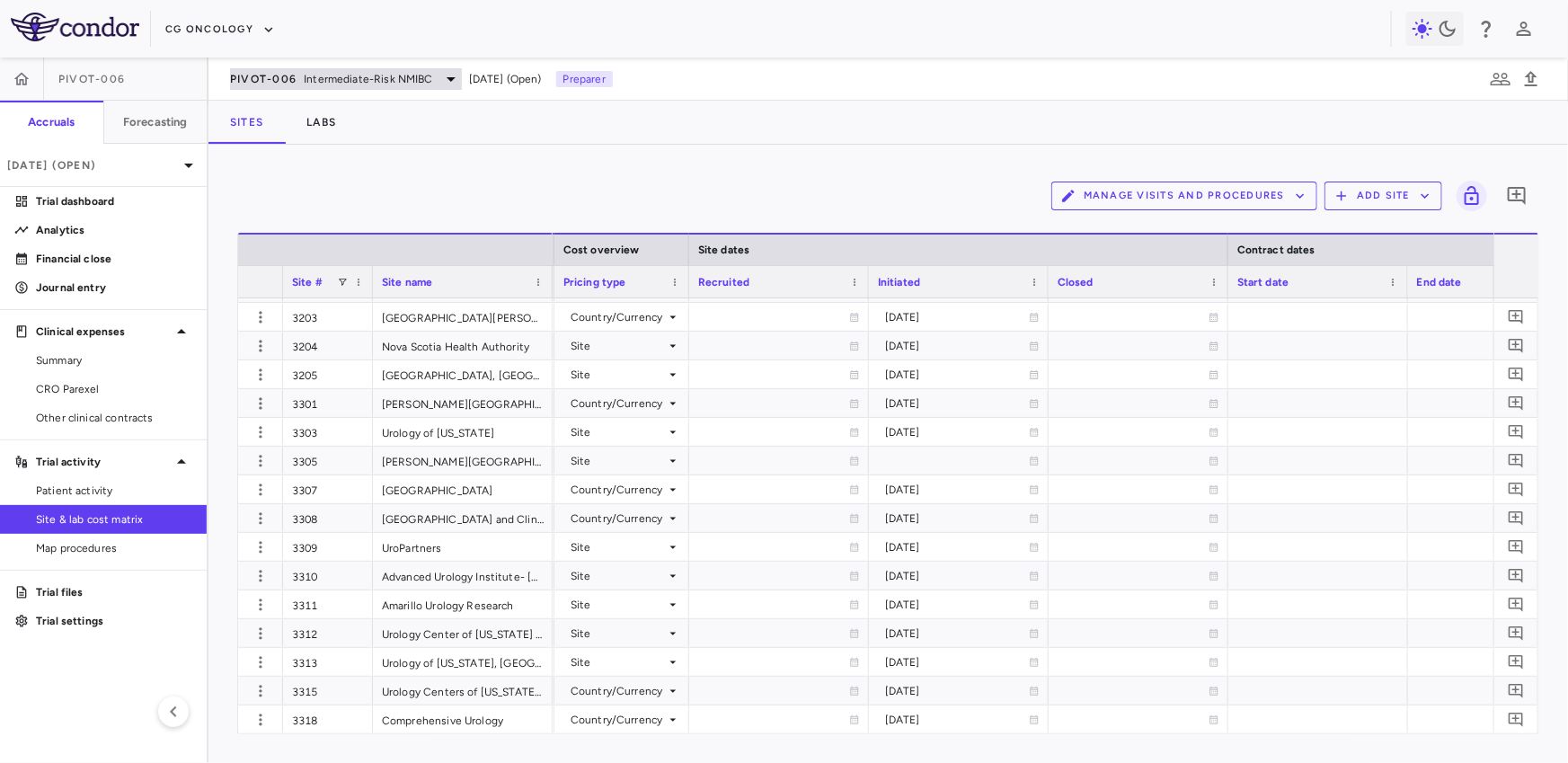
click at [336, 80] on span "Intermediate-Risk NMIBC" at bounding box center [368, 78] width 129 height 16
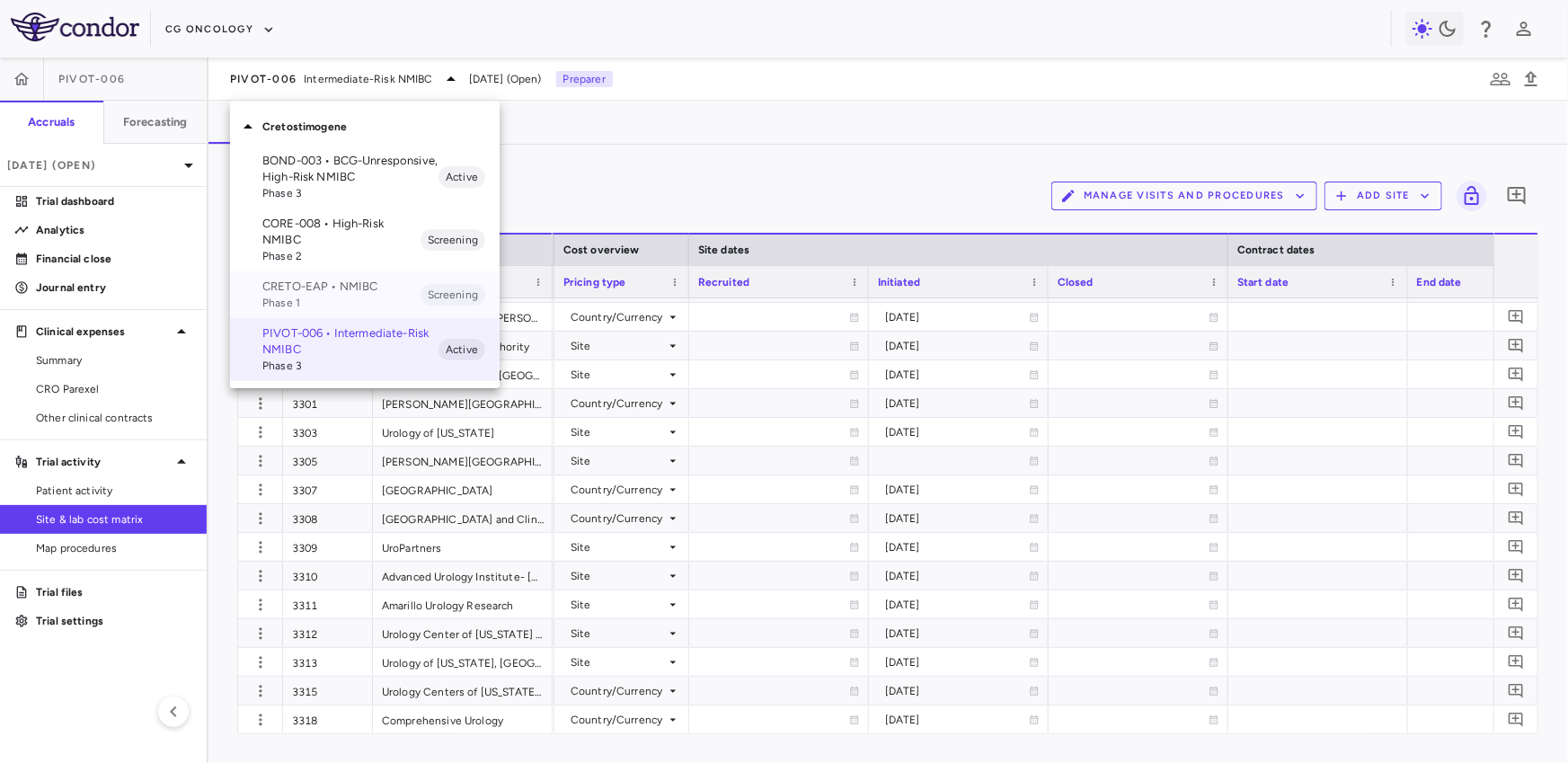
click at [334, 289] on p "CRETO-EAP • NMIBC" at bounding box center [342, 286] width 158 height 16
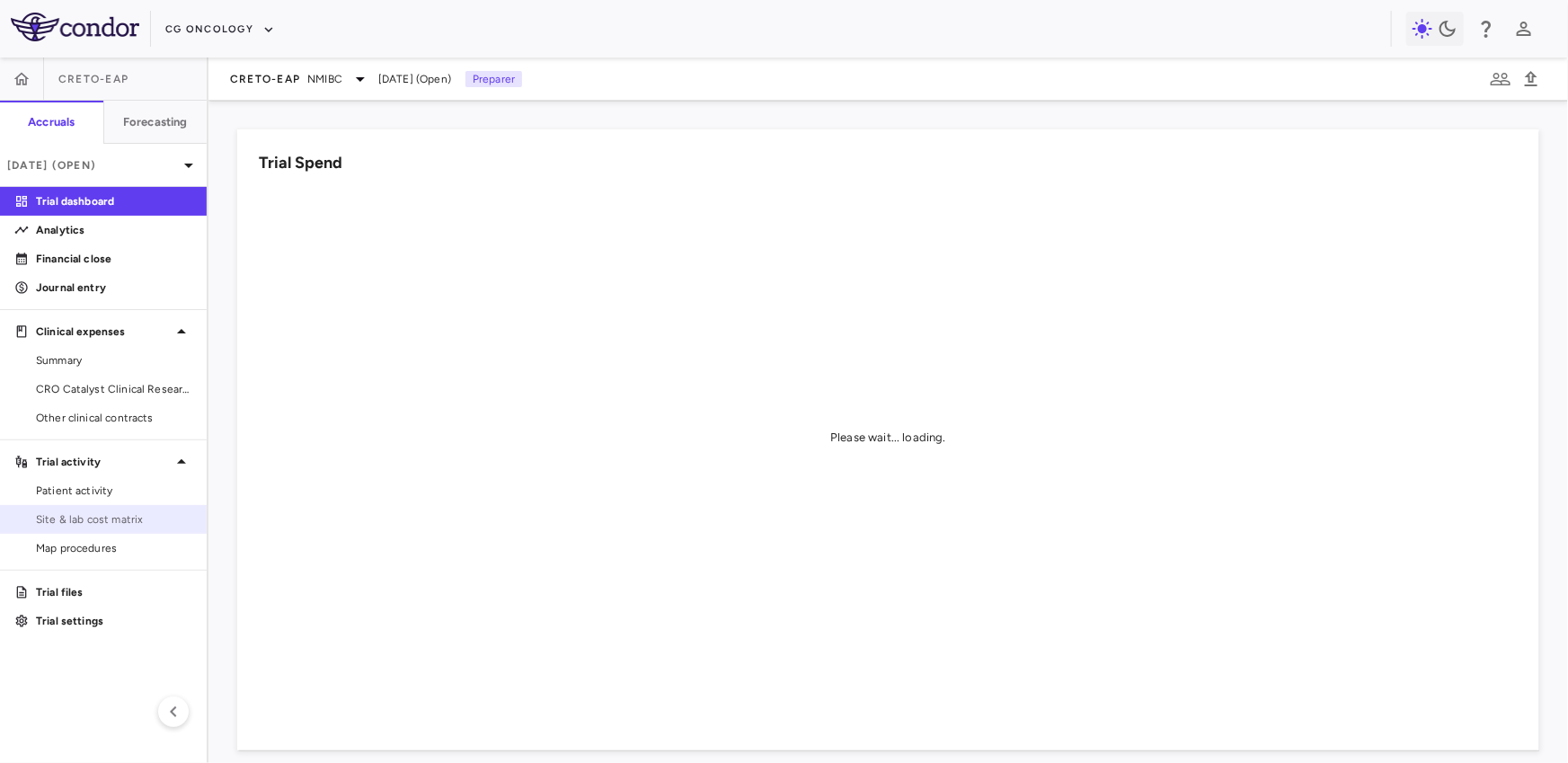
click at [140, 511] on span "Site & lab cost matrix" at bounding box center [115, 519] width 157 height 16
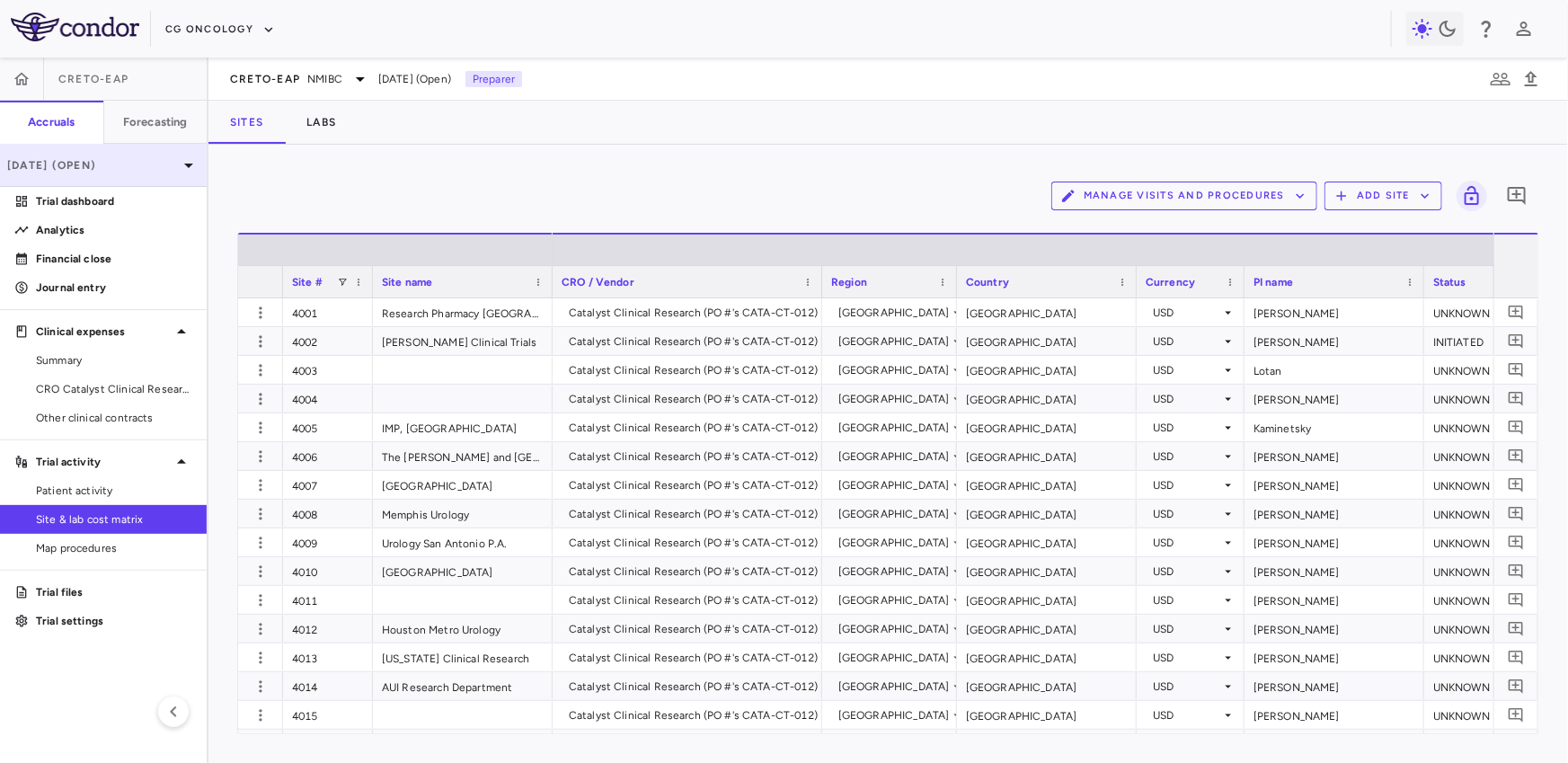
click at [143, 161] on p "[DATE] (Open)" at bounding box center [92, 165] width 170 height 16
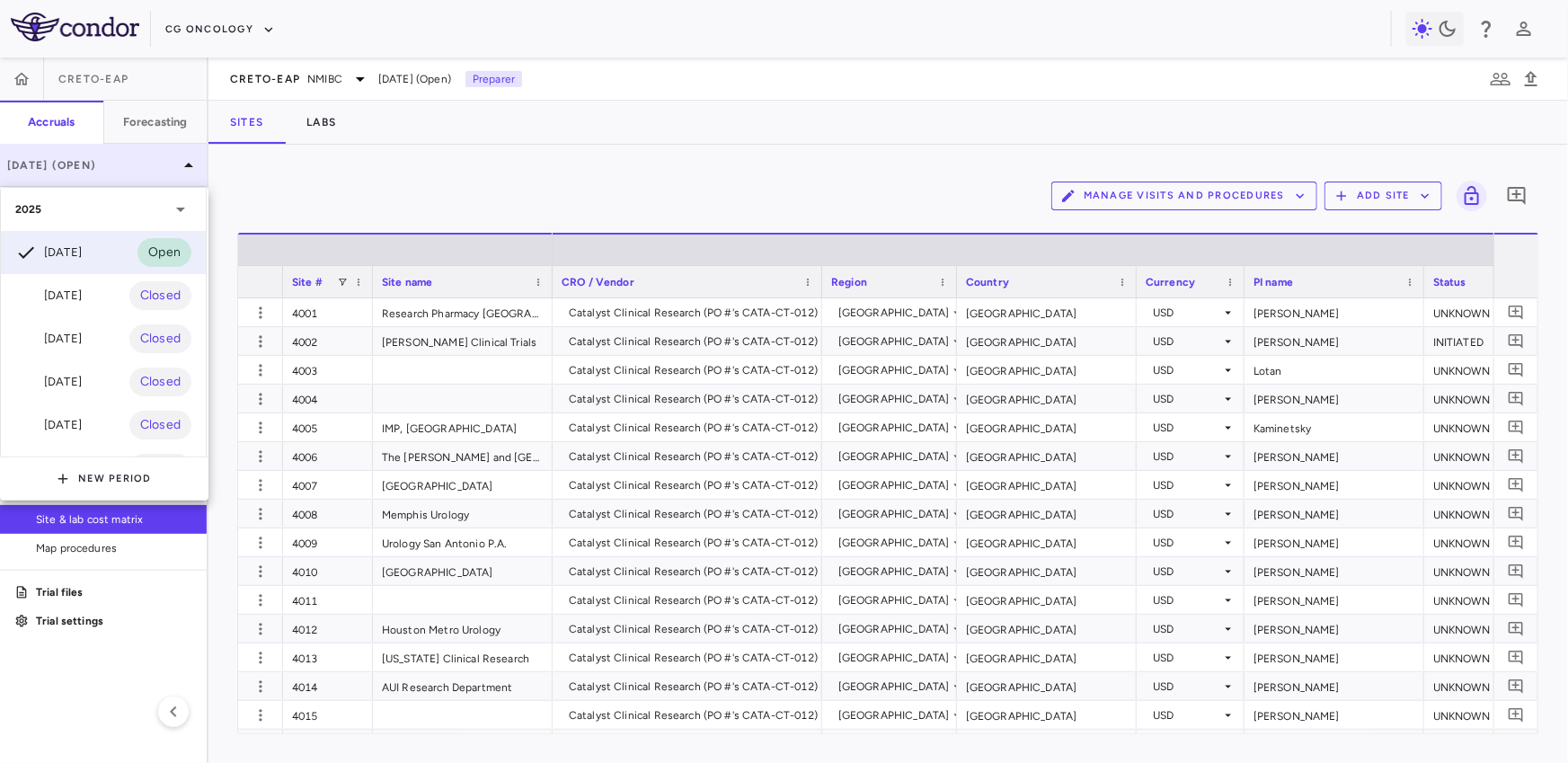
click at [143, 161] on div at bounding box center [784, 381] width 1568 height 763
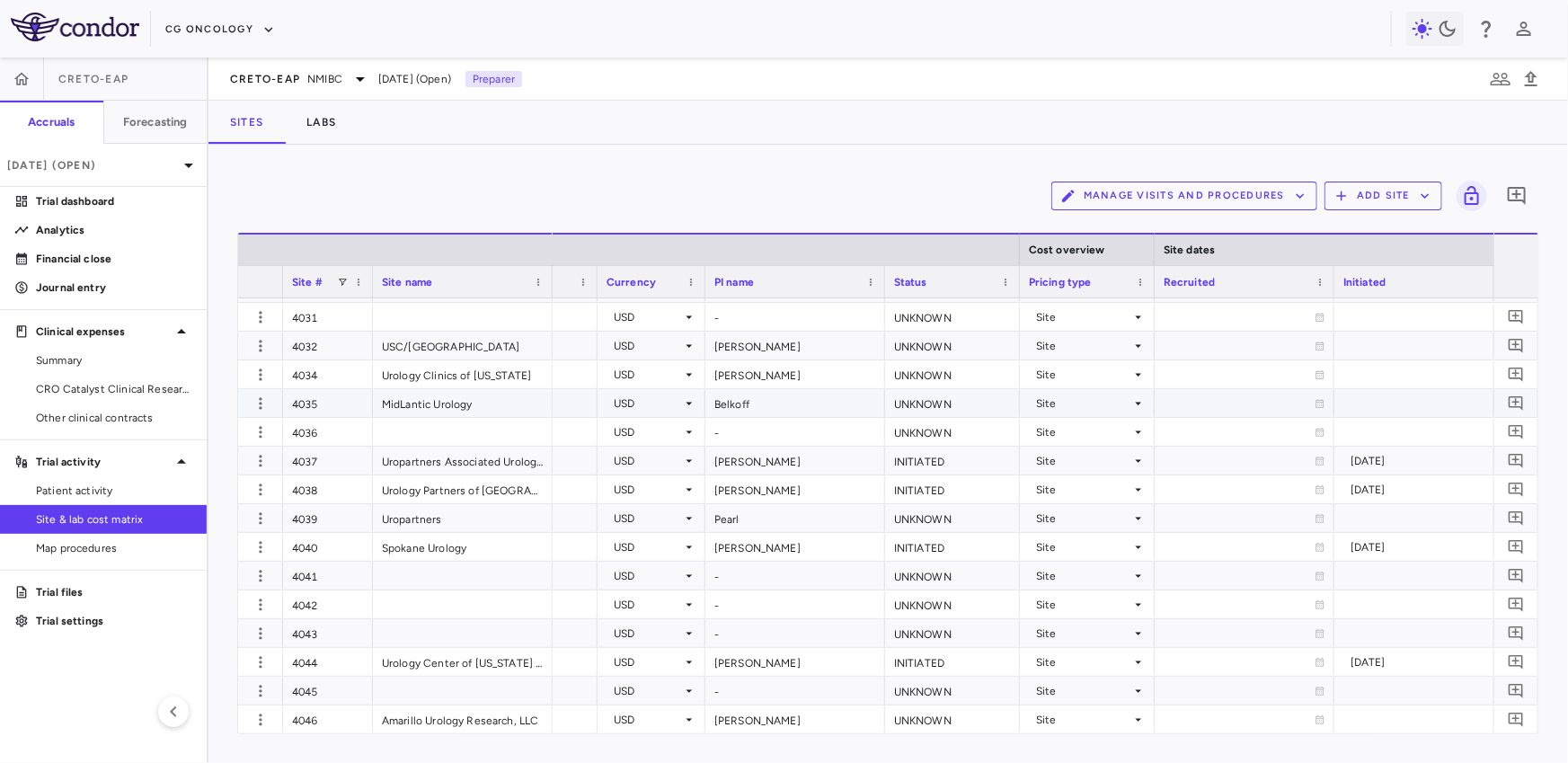
scroll to position [0, 609]
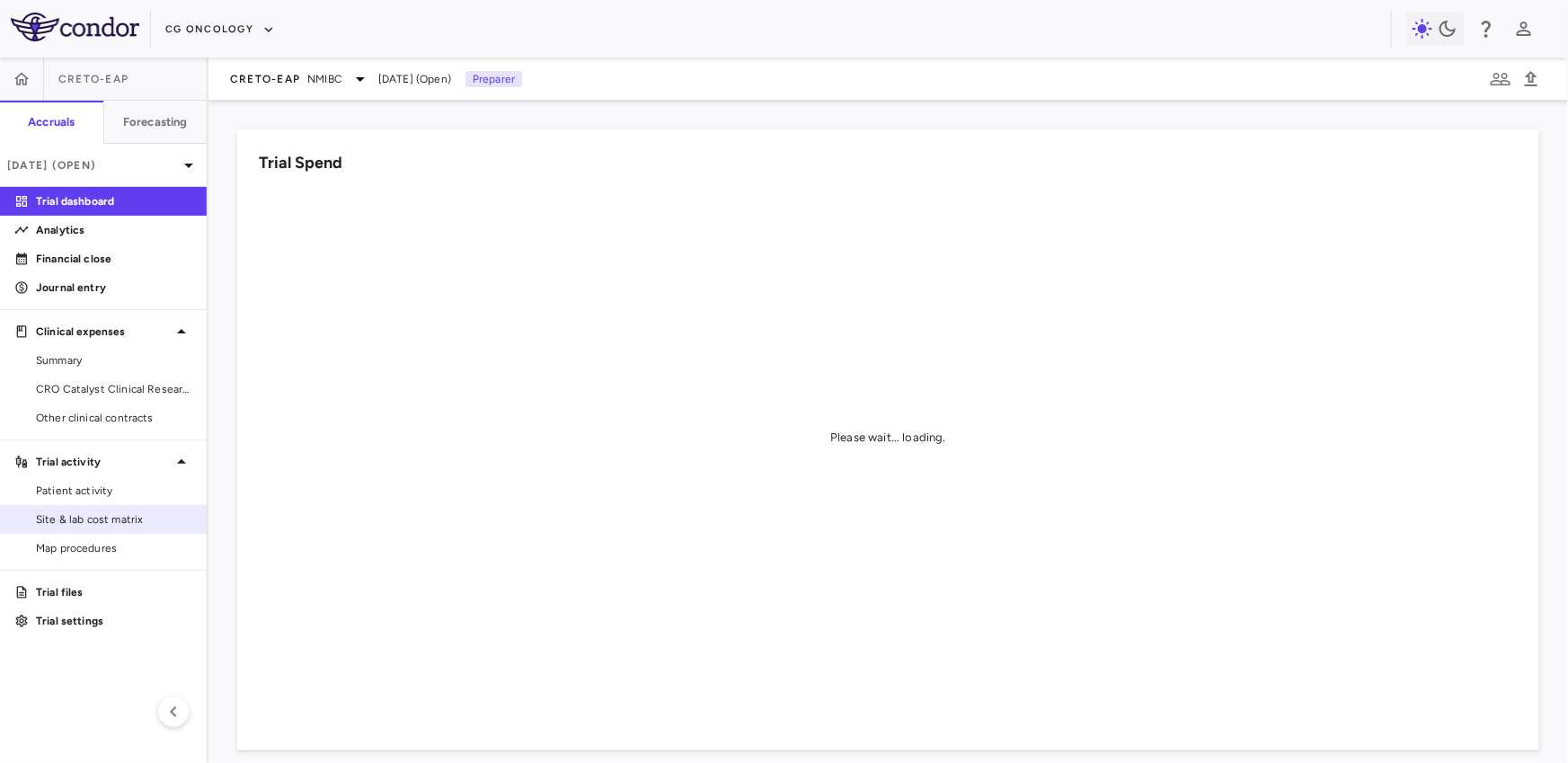
click at [130, 522] on span "Site & lab cost matrix" at bounding box center [115, 519] width 157 height 16
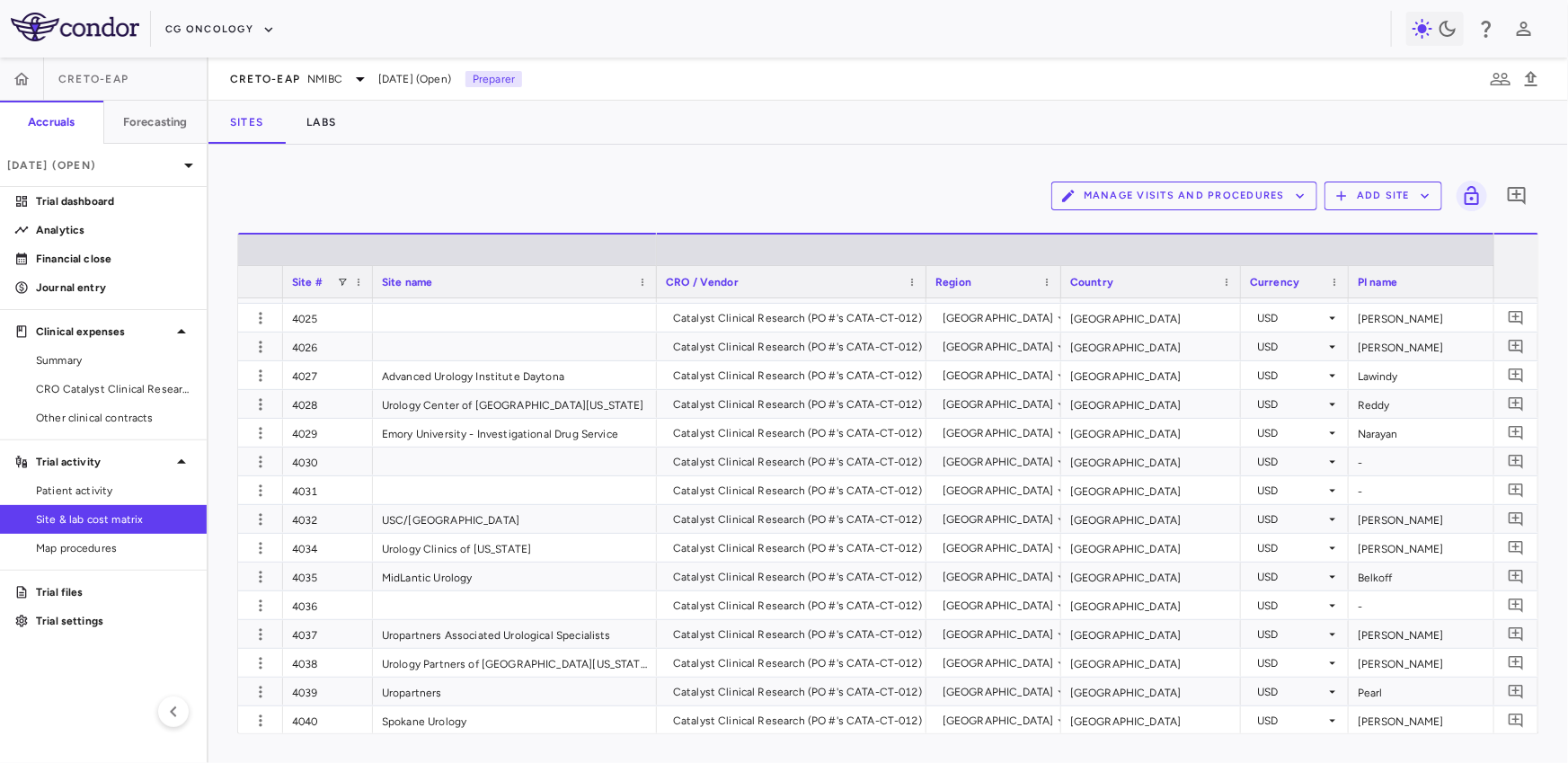
drag, startPoint x: 550, startPoint y: 281, endPoint x: 654, endPoint y: 282, distance: 104.0
click at [654, 282] on div at bounding box center [656, 281] width 7 height 32
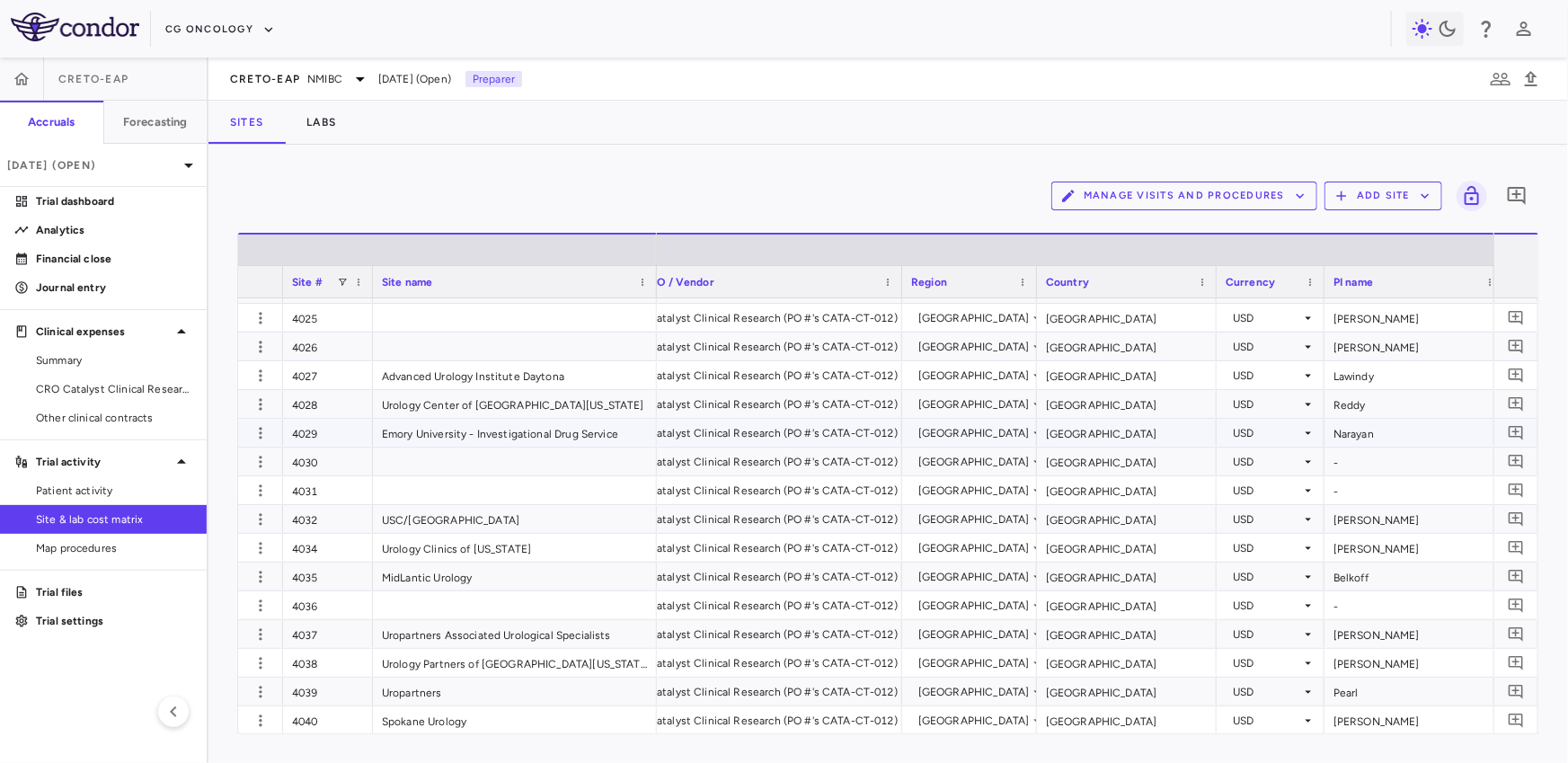
scroll to position [0, 41]
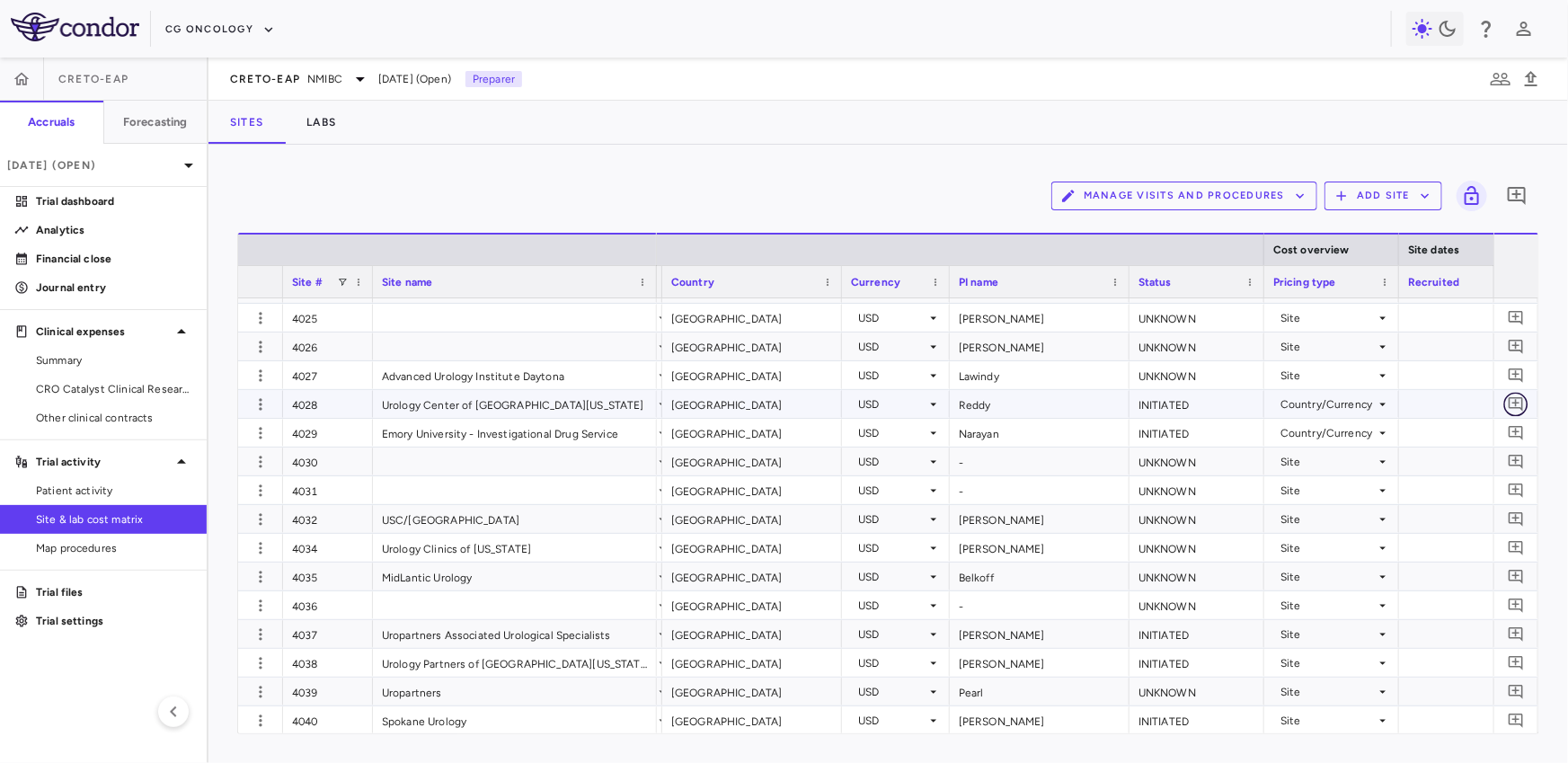
click at [1516, 399] on icon "Add comment" at bounding box center [1515, 403] width 14 height 14
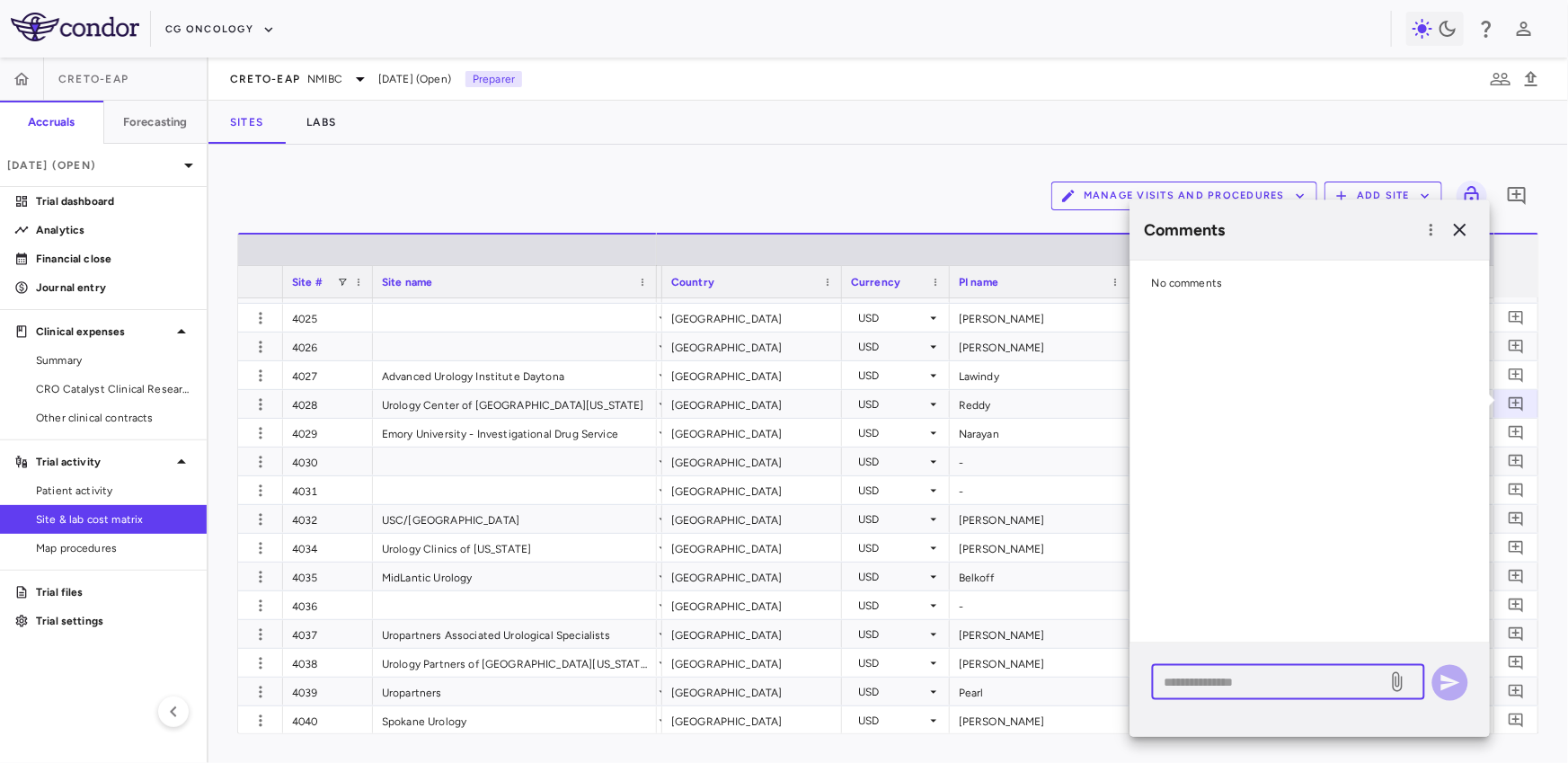
click at [1185, 688] on textarea at bounding box center [1270, 681] width 211 height 20
type textarea "**********"
click at [1450, 688] on icon "button" at bounding box center [1450, 681] width 21 height 21
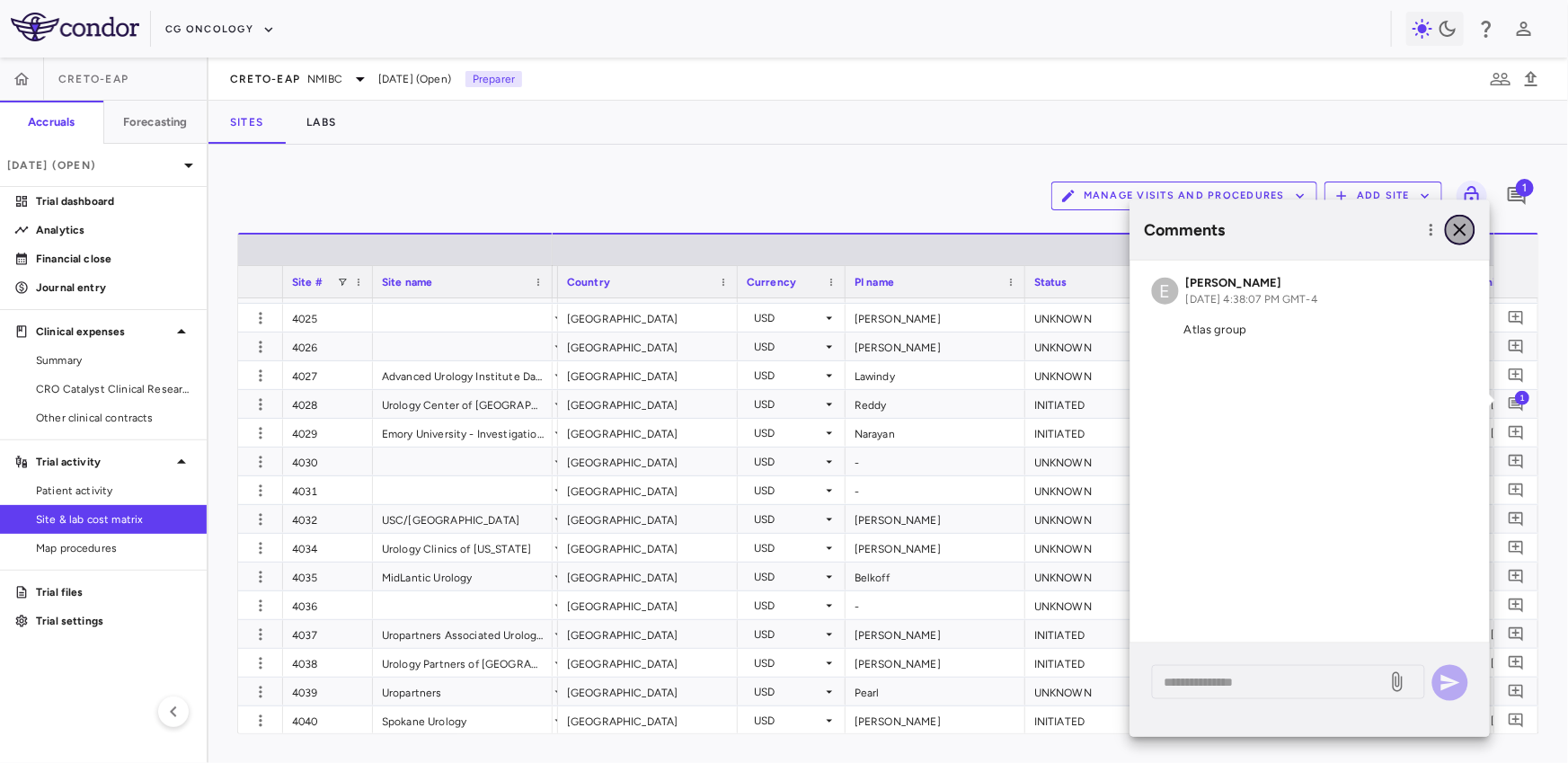
click at [1465, 221] on icon "button" at bounding box center [1459, 229] width 21 height 21
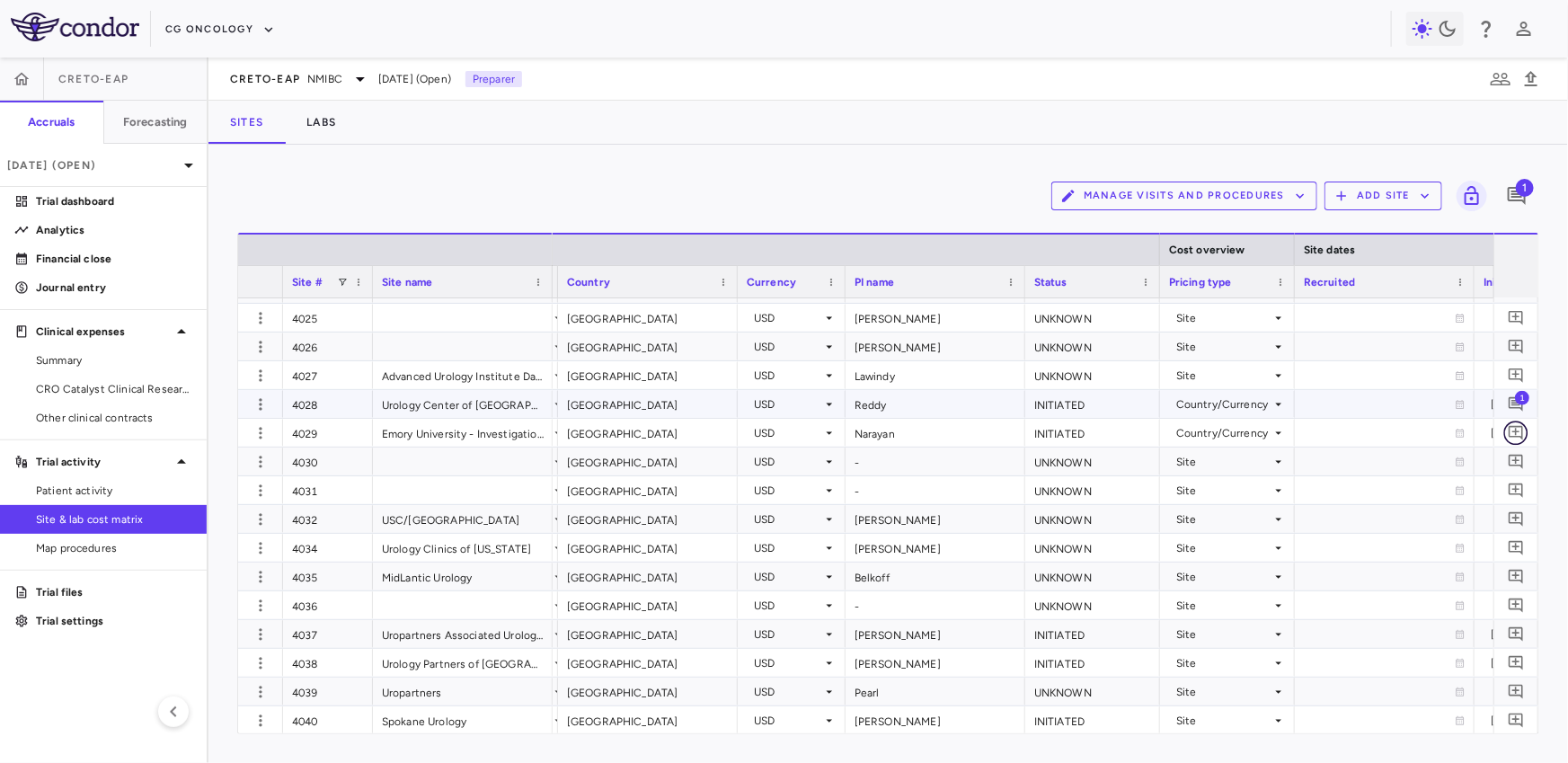
click at [1511, 429] on icon "Add comment" at bounding box center [1516, 432] width 17 height 17
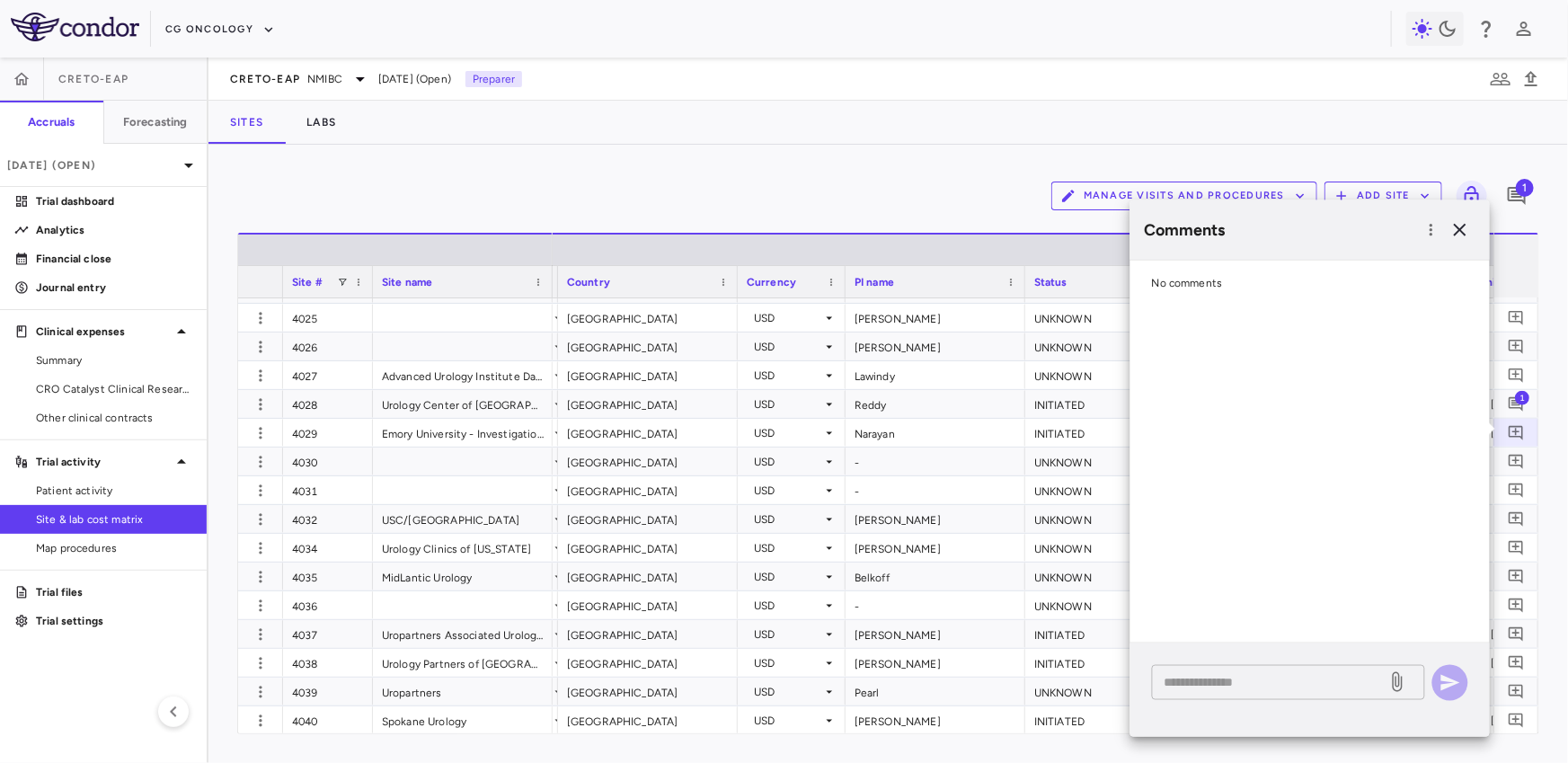
click at [1259, 669] on div "* ​" at bounding box center [1288, 682] width 273 height 35
type textarea "**********"
click at [1456, 669] on button "button" at bounding box center [1450, 682] width 36 height 36
click at [1464, 225] on icon "button" at bounding box center [1459, 229] width 12 height 12
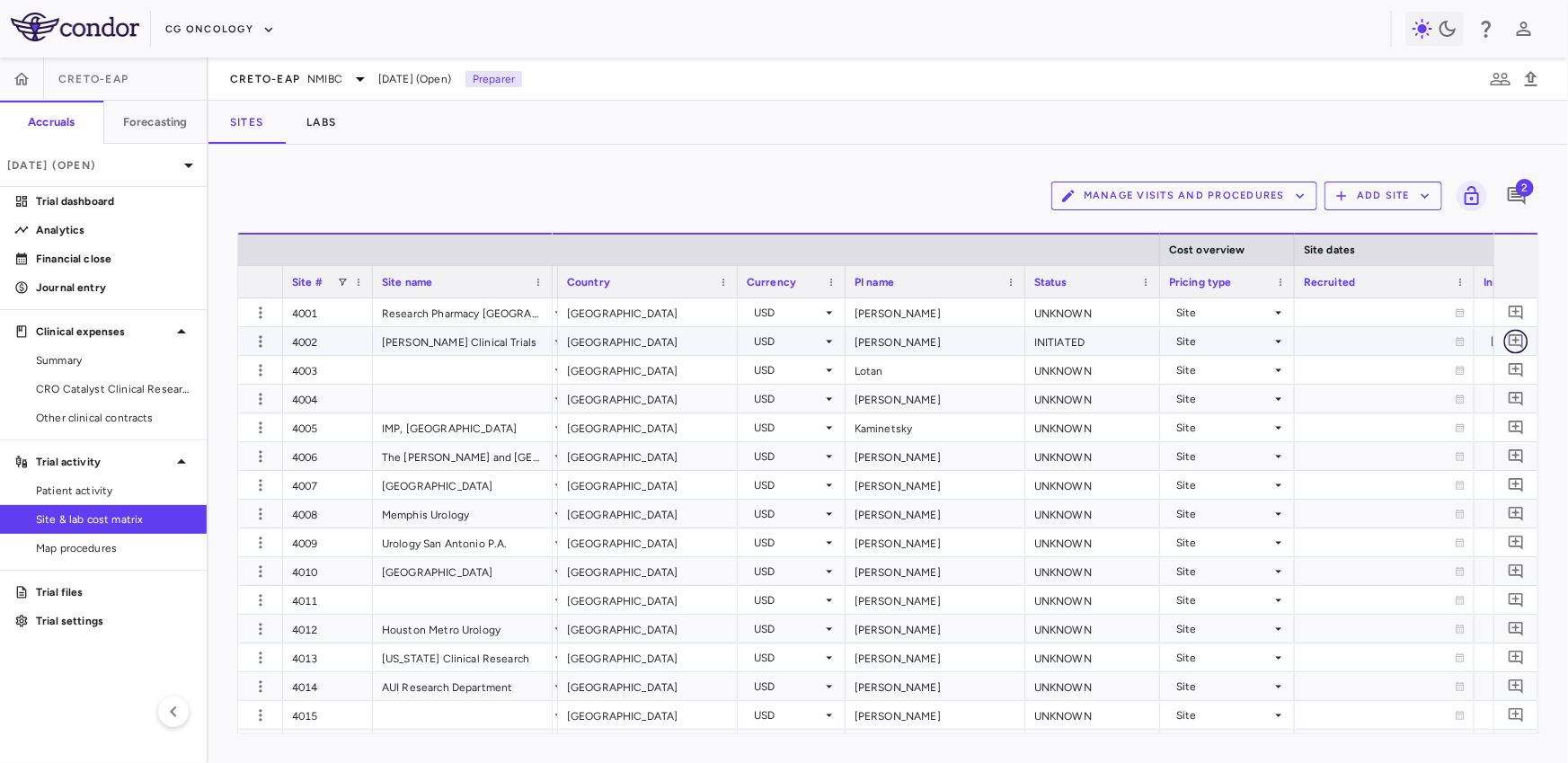
click at [1508, 334] on icon "Add comment" at bounding box center [1516, 341] width 17 height 17
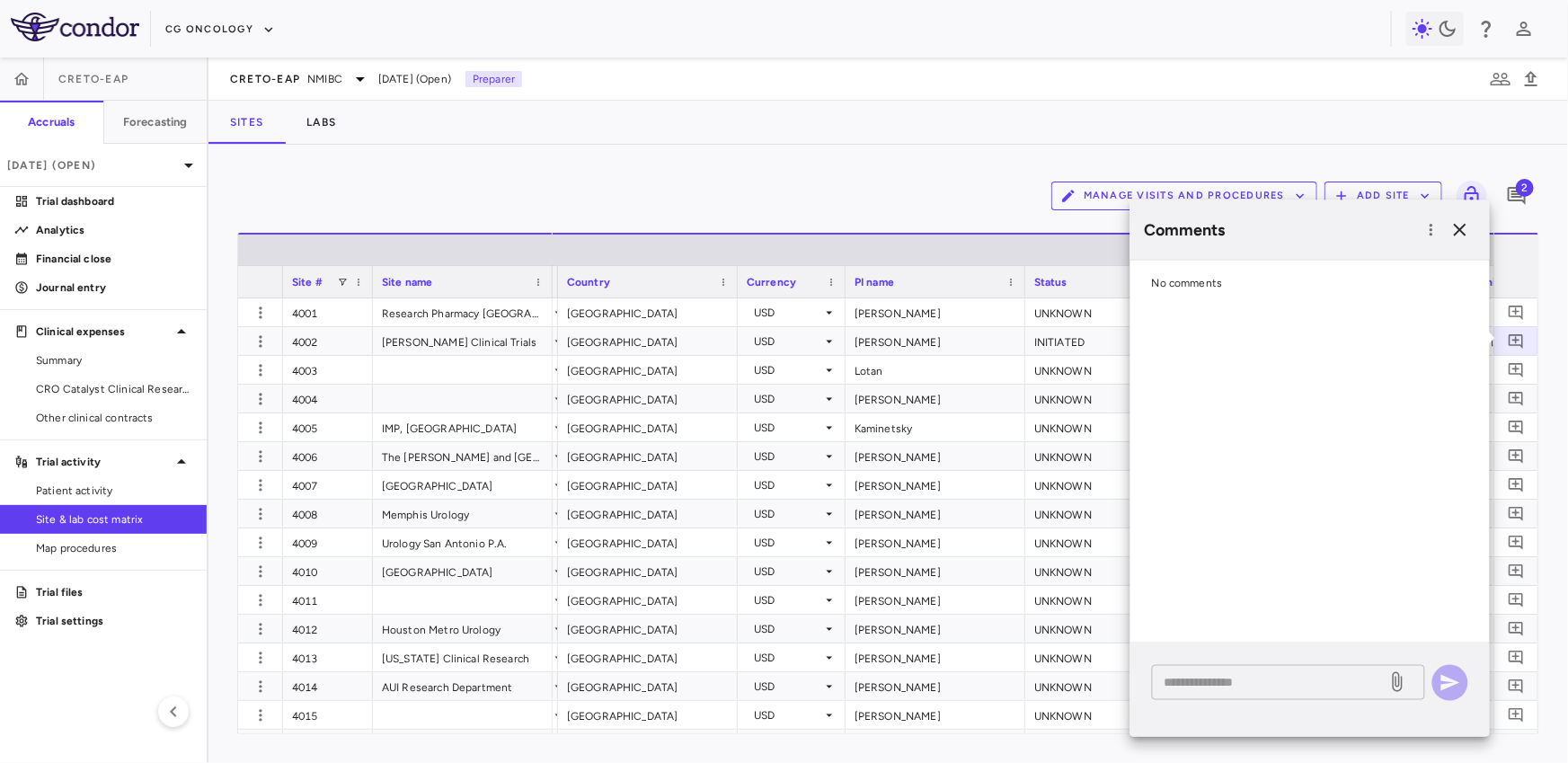
click at [1298, 676] on textarea at bounding box center [1270, 681] width 211 height 20
type textarea "**********"
click at [1460, 682] on icon "button" at bounding box center [1450, 681] width 21 height 21
click at [1464, 228] on icon "button" at bounding box center [1459, 229] width 21 height 21
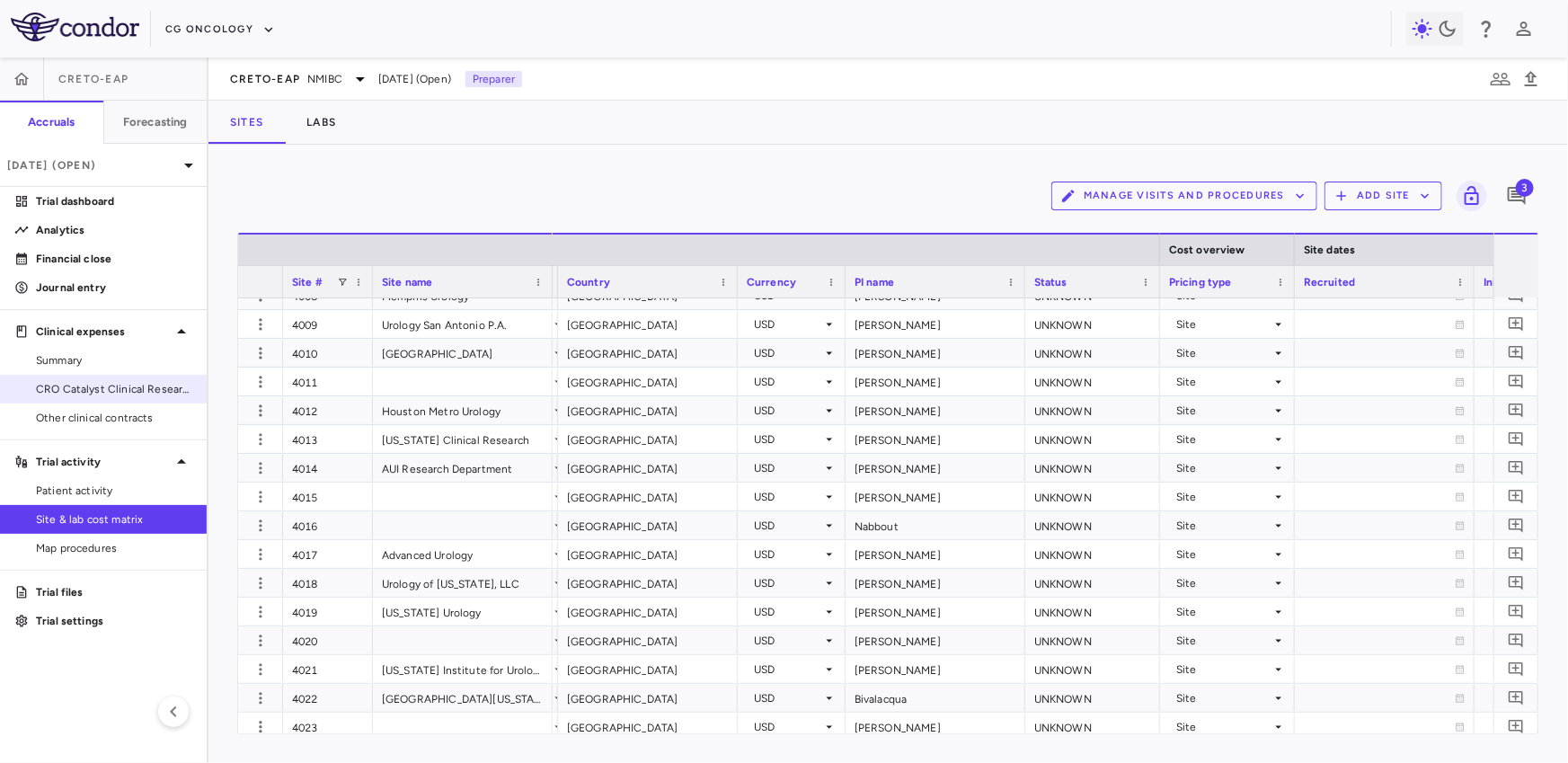
click at [119, 380] on link "CRO Catalyst Clinical Research" at bounding box center [103, 388] width 207 height 27
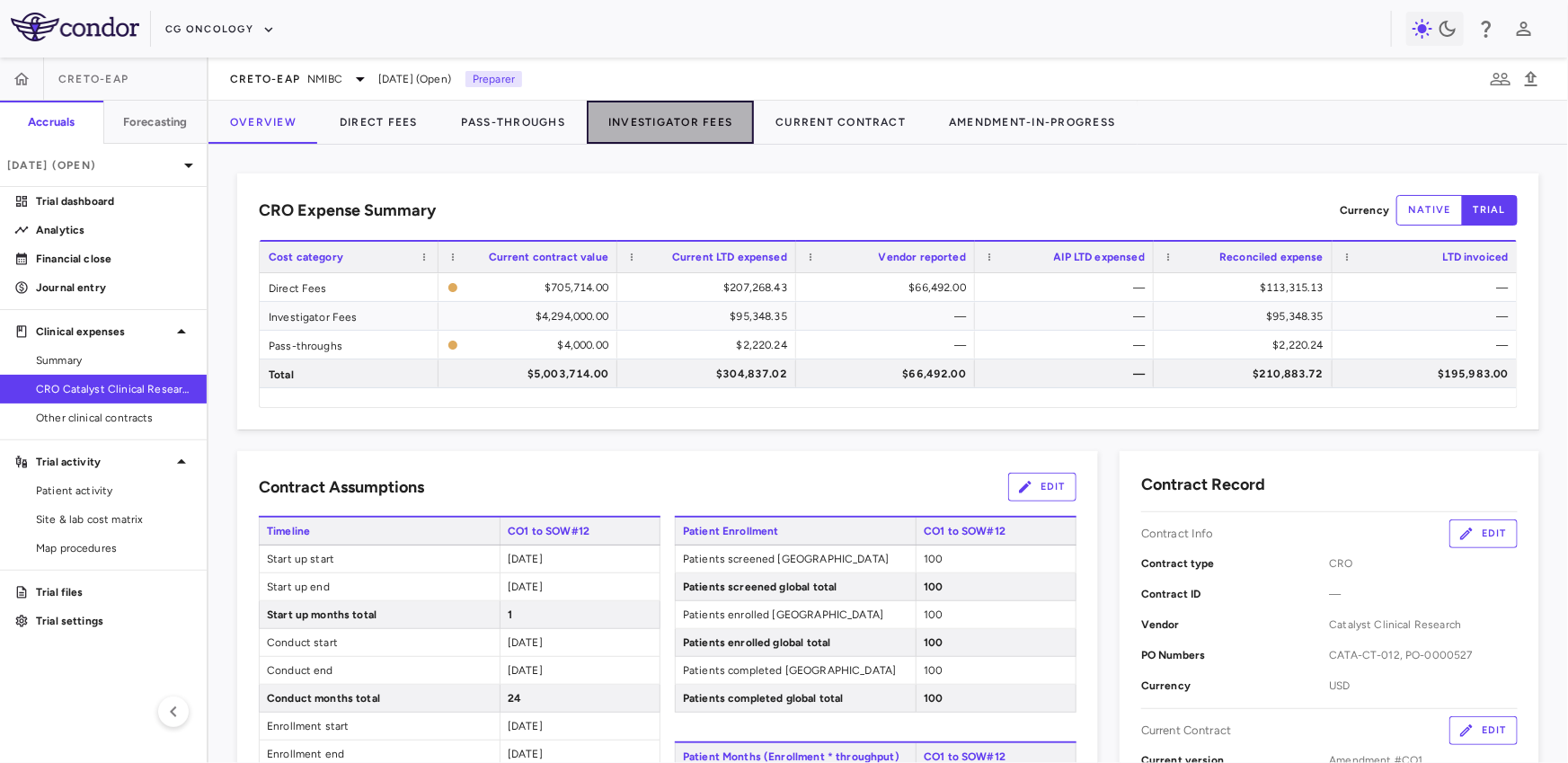
click at [683, 116] on button "Investigator Fees" at bounding box center [670, 122] width 167 height 43
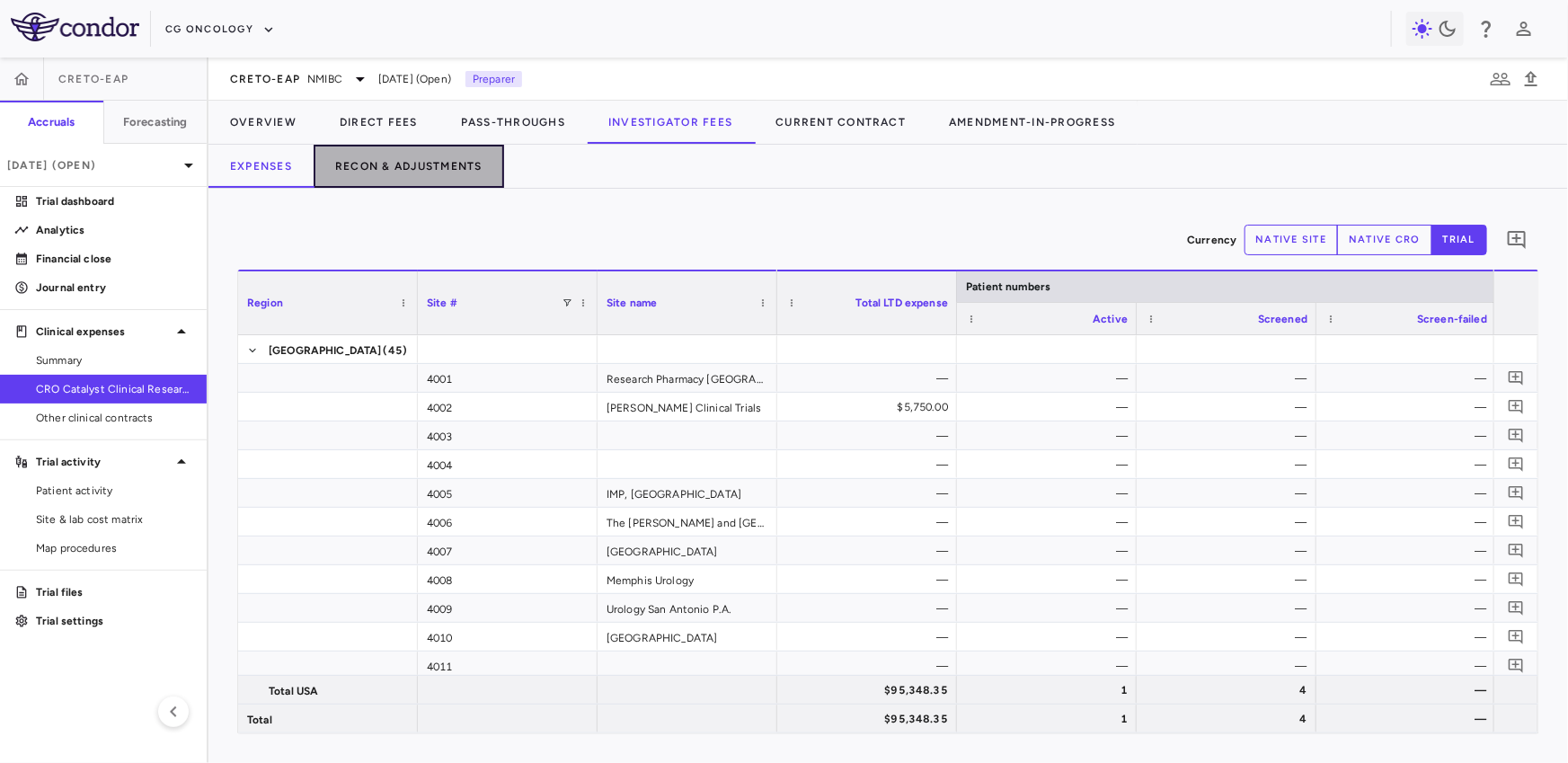
click at [484, 157] on button "Recon & Adjustments" at bounding box center [409, 166] width 190 height 43
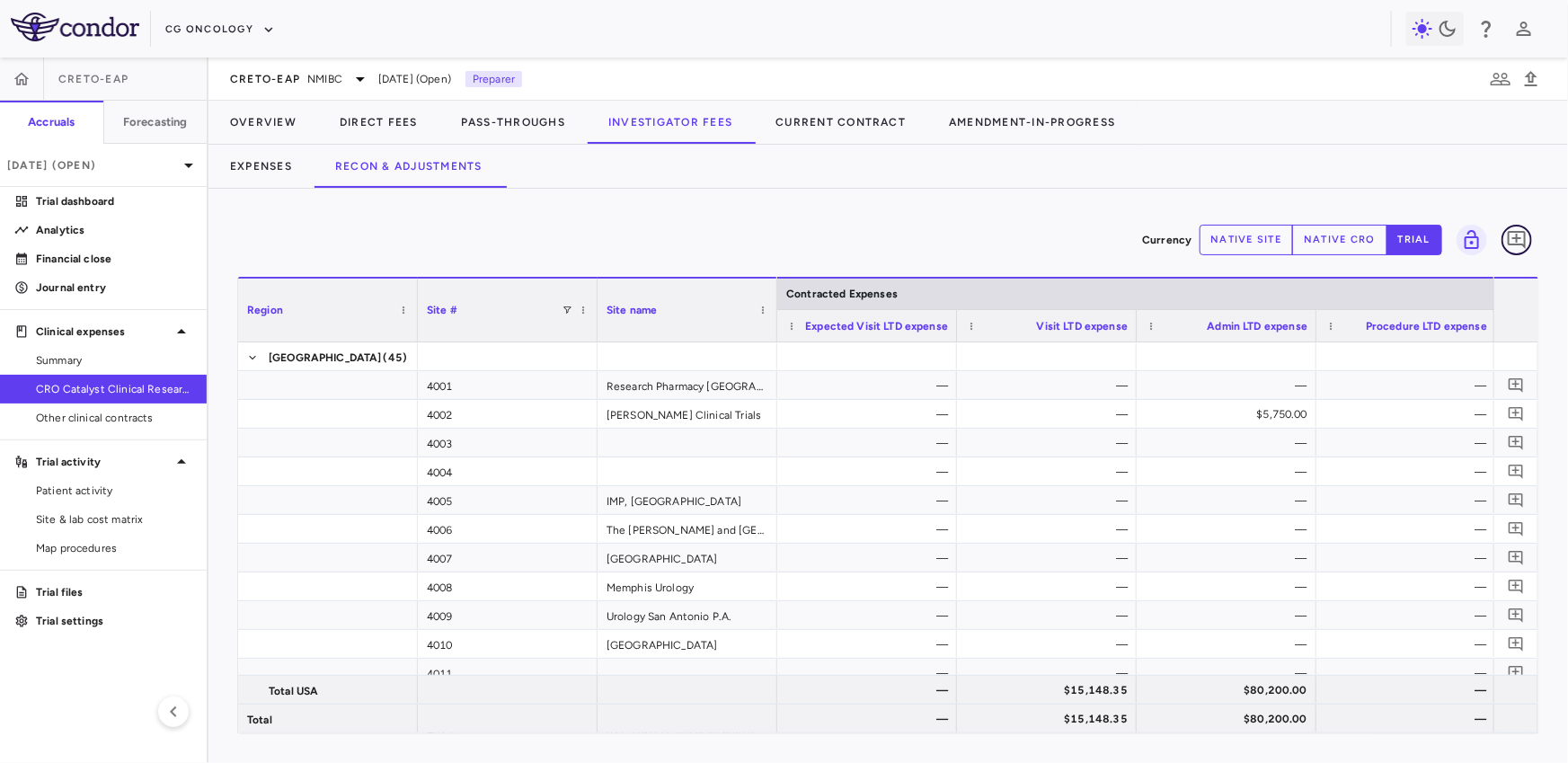
click at [1515, 238] on icon "Add comment" at bounding box center [1516, 239] width 18 height 18
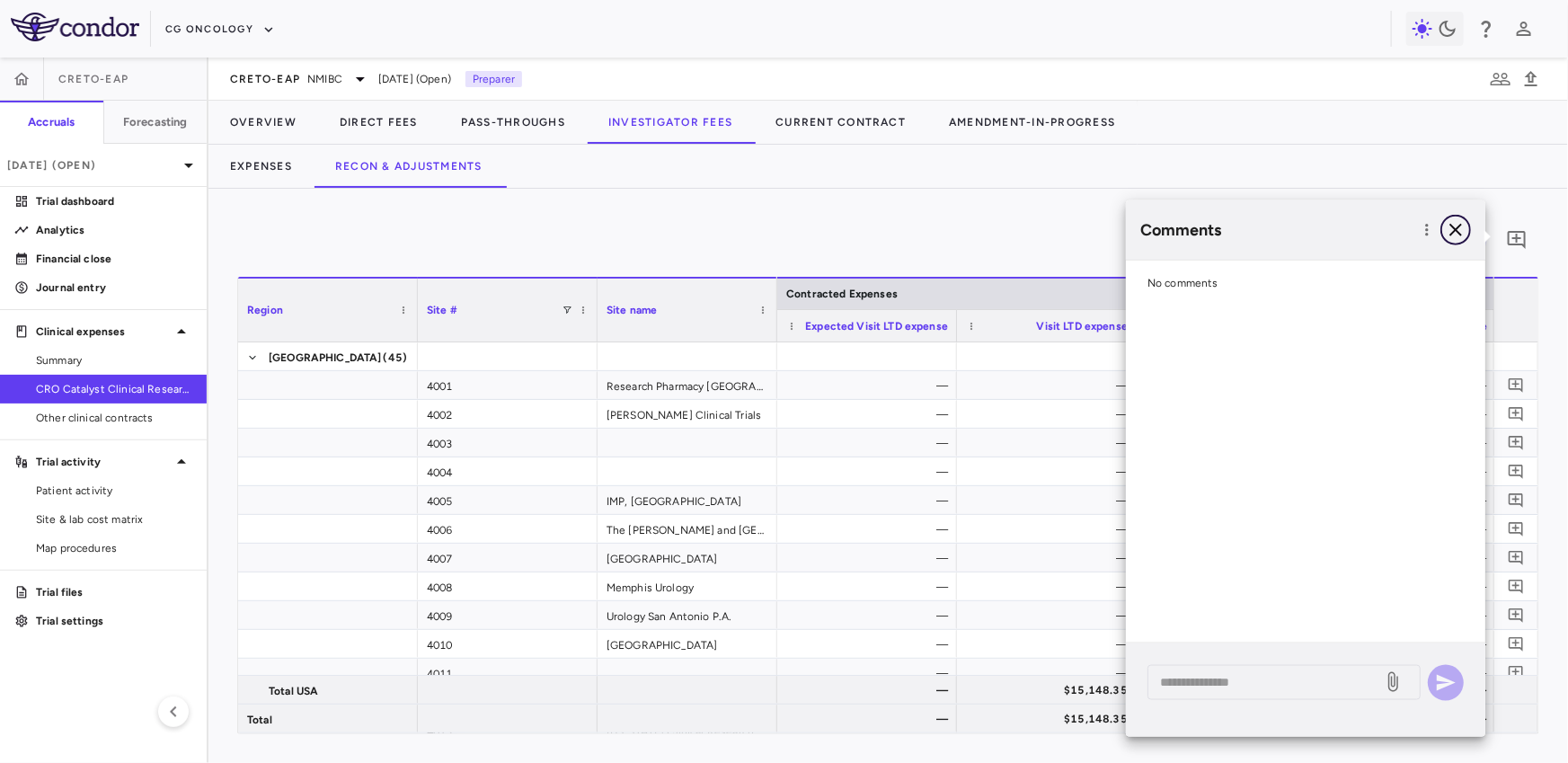
click at [1451, 225] on icon "button" at bounding box center [1454, 229] width 12 height 12
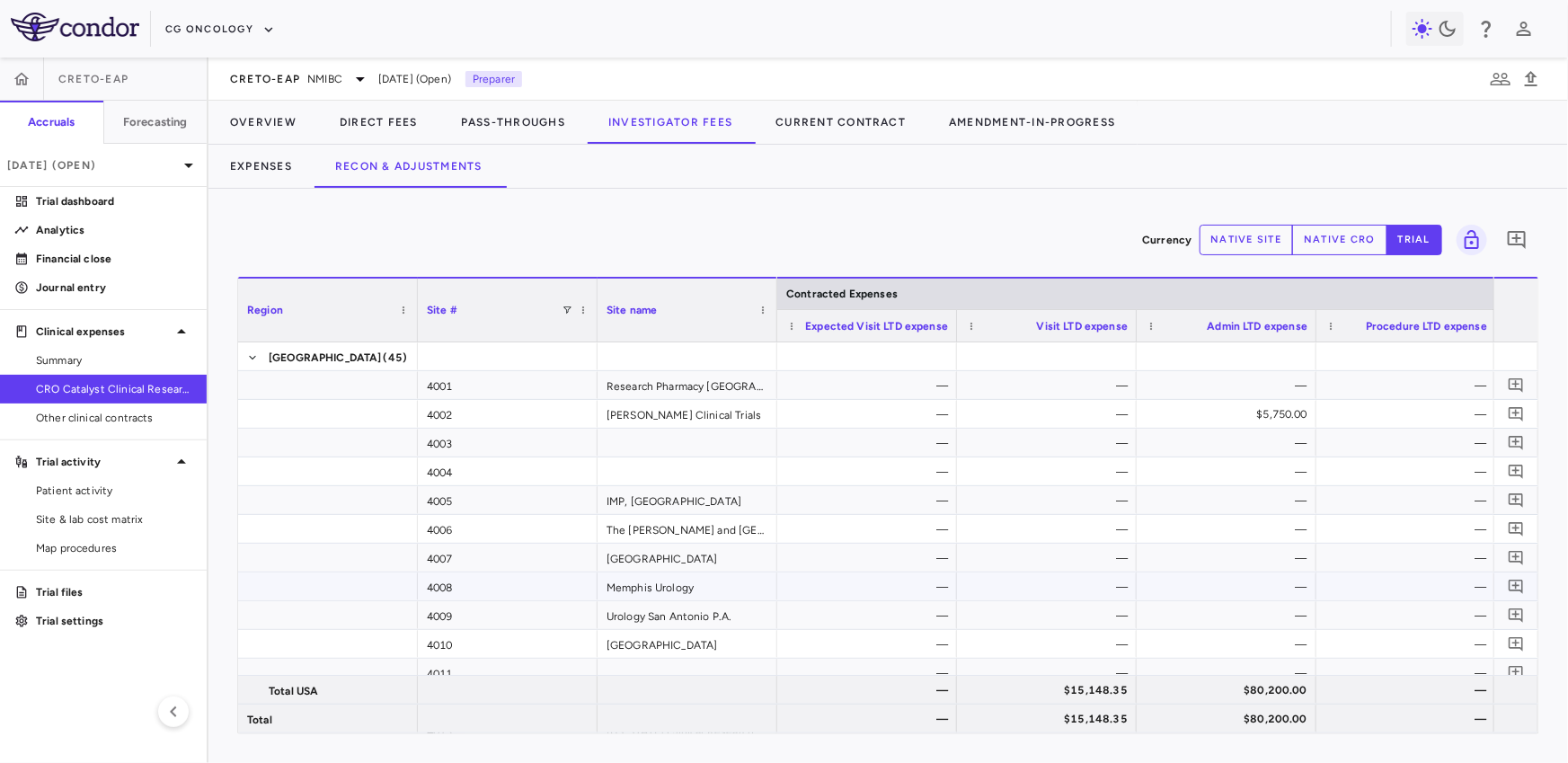
scroll to position [0, 505]
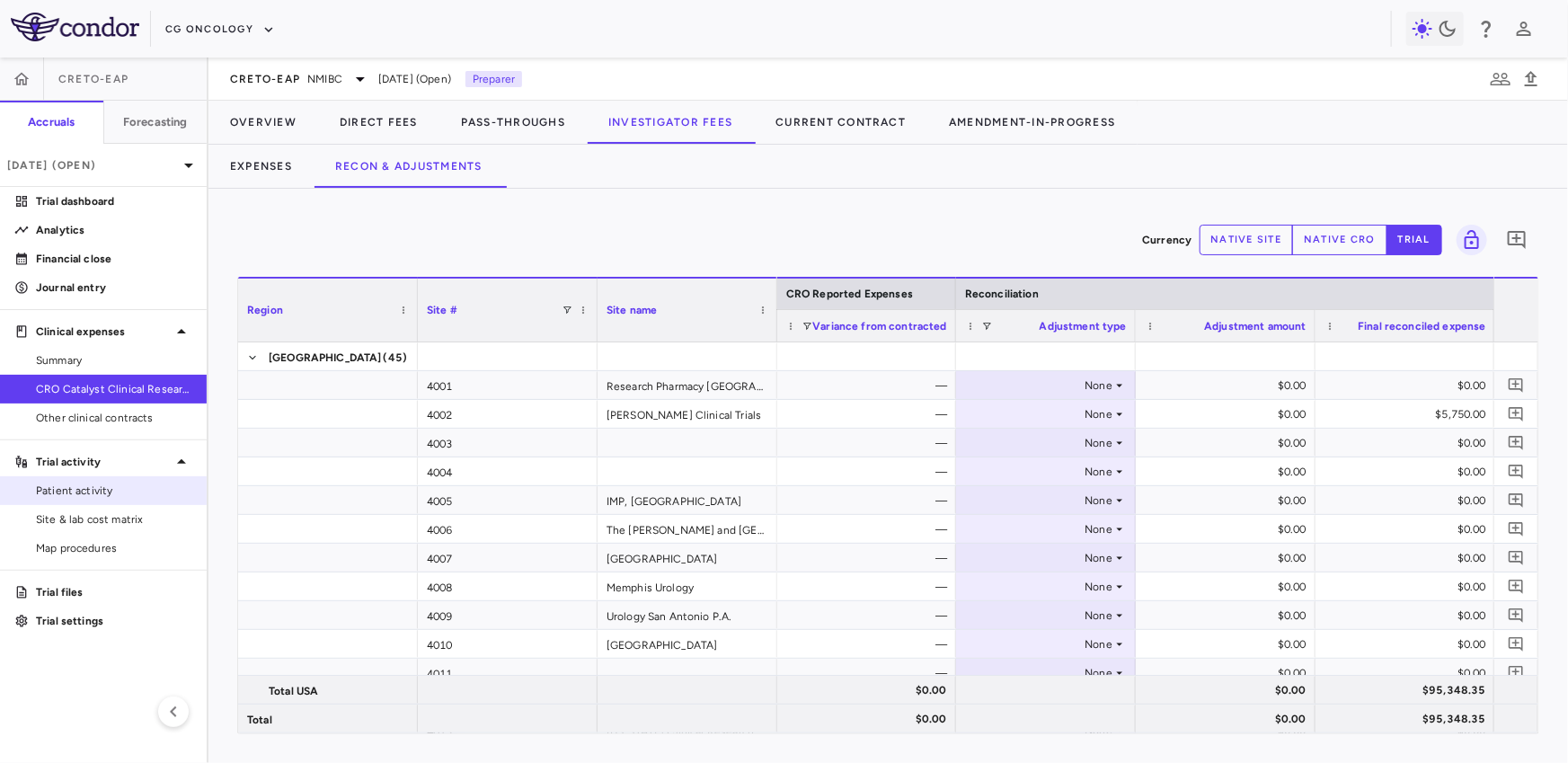
click at [130, 489] on span "Patient activity" at bounding box center [115, 490] width 157 height 16
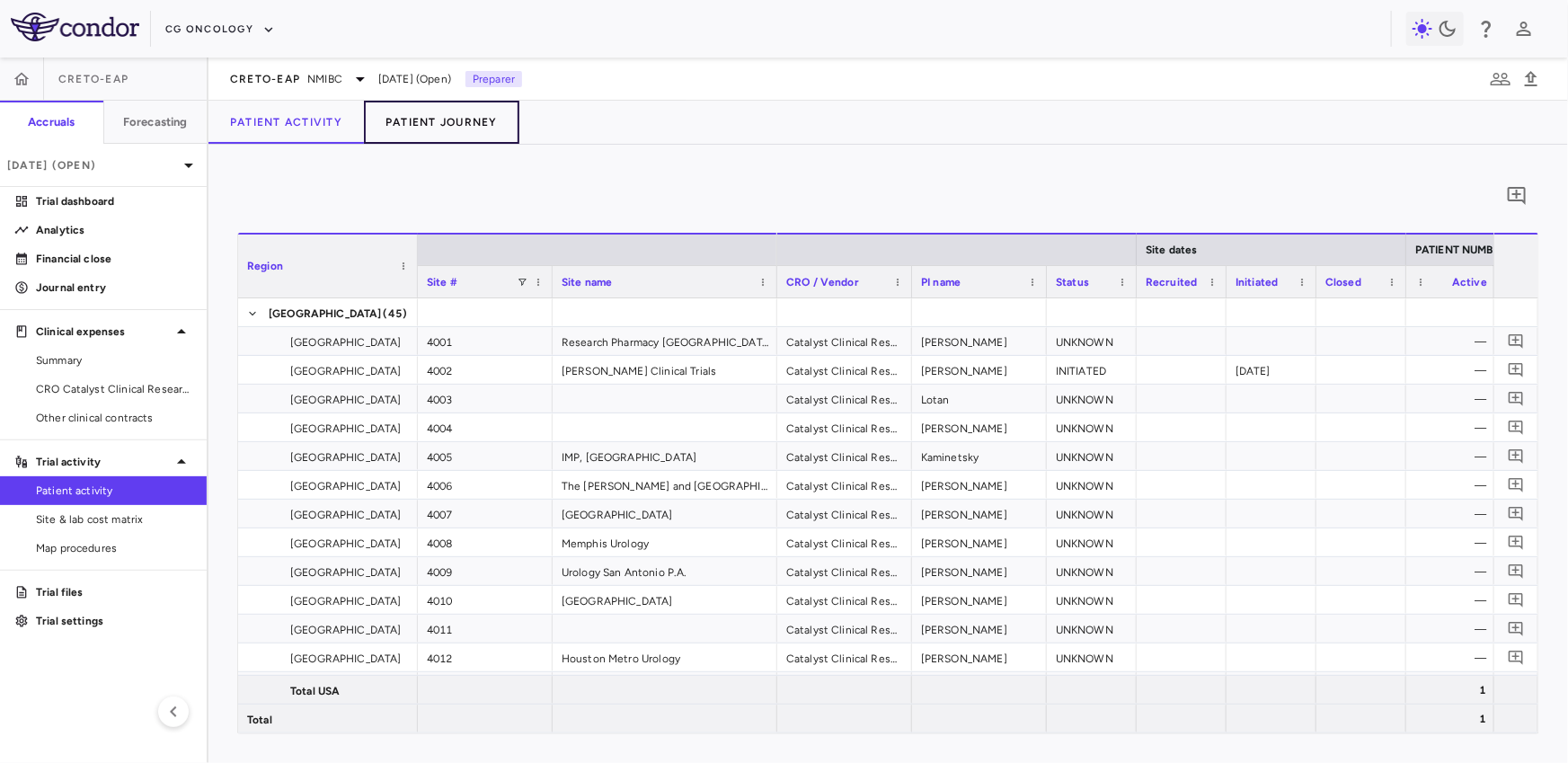
click at [452, 133] on button "Patient Journey" at bounding box center [442, 122] width 156 height 43
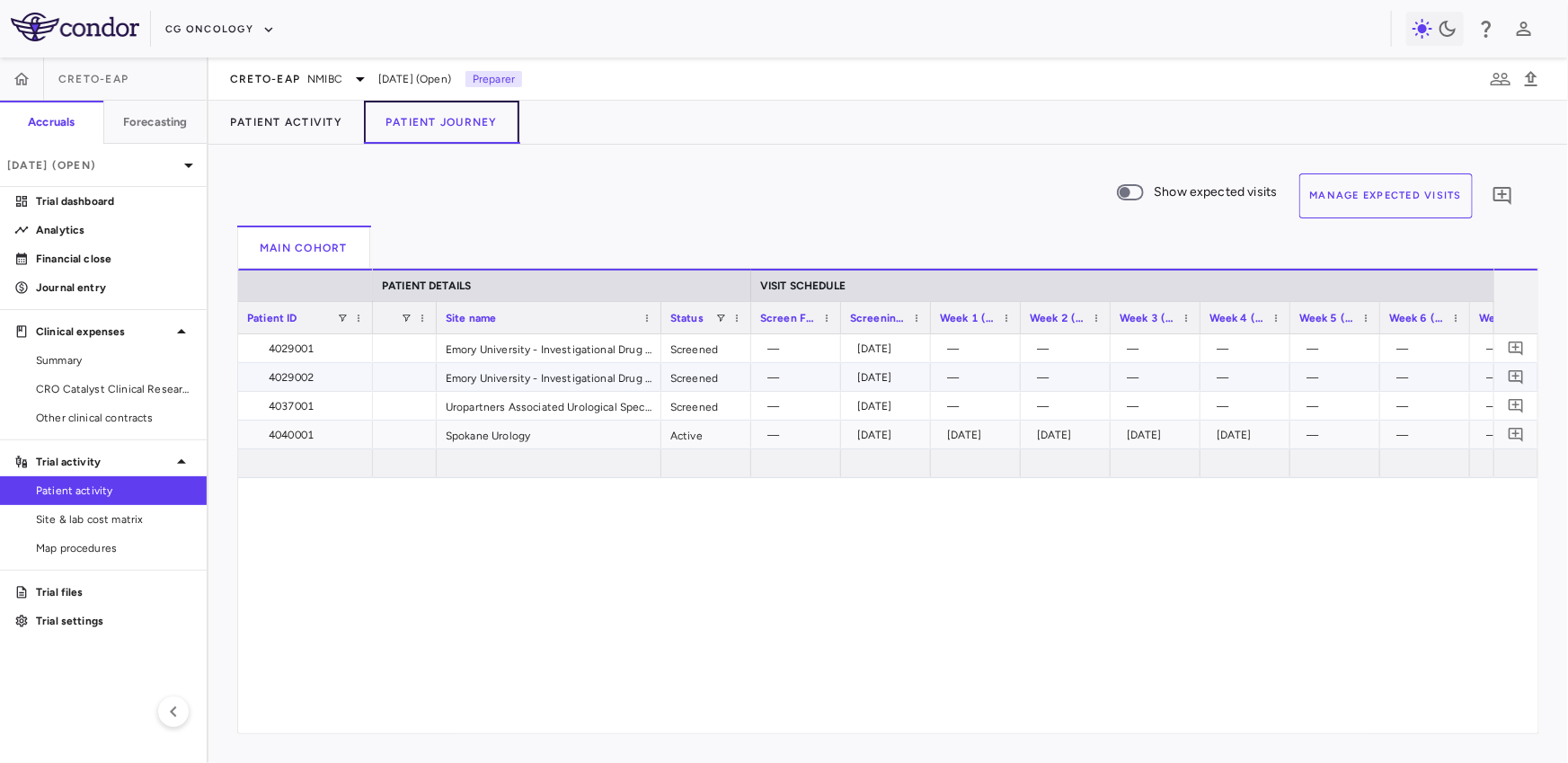
scroll to position [0, 74]
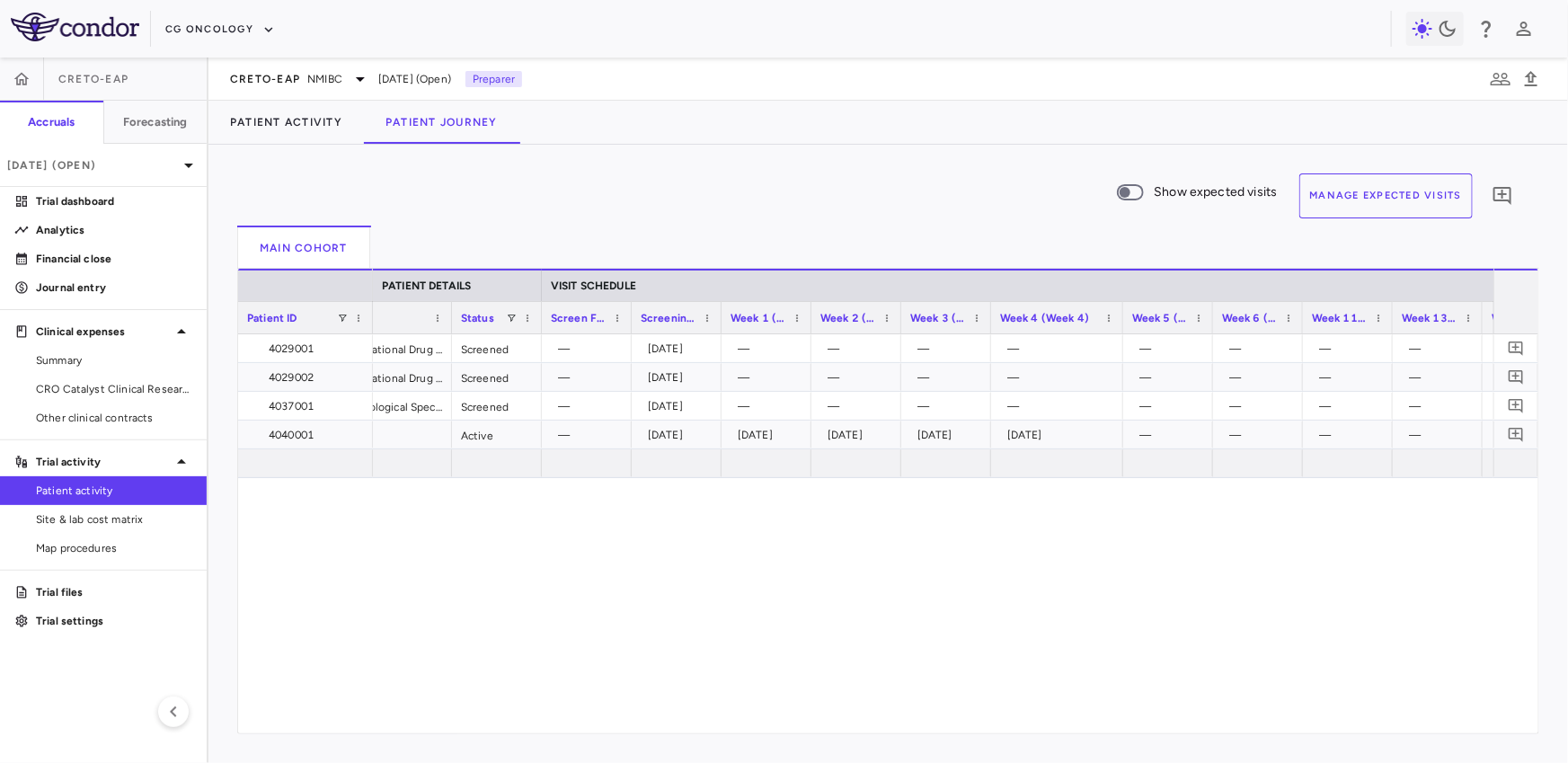
drag, startPoint x: 1078, startPoint y: 327, endPoint x: 1121, endPoint y: 317, distance: 44.1
click at [1121, 318] on div at bounding box center [1122, 318] width 7 height 32
